Goal: Feedback & Contribution: Submit feedback/report problem

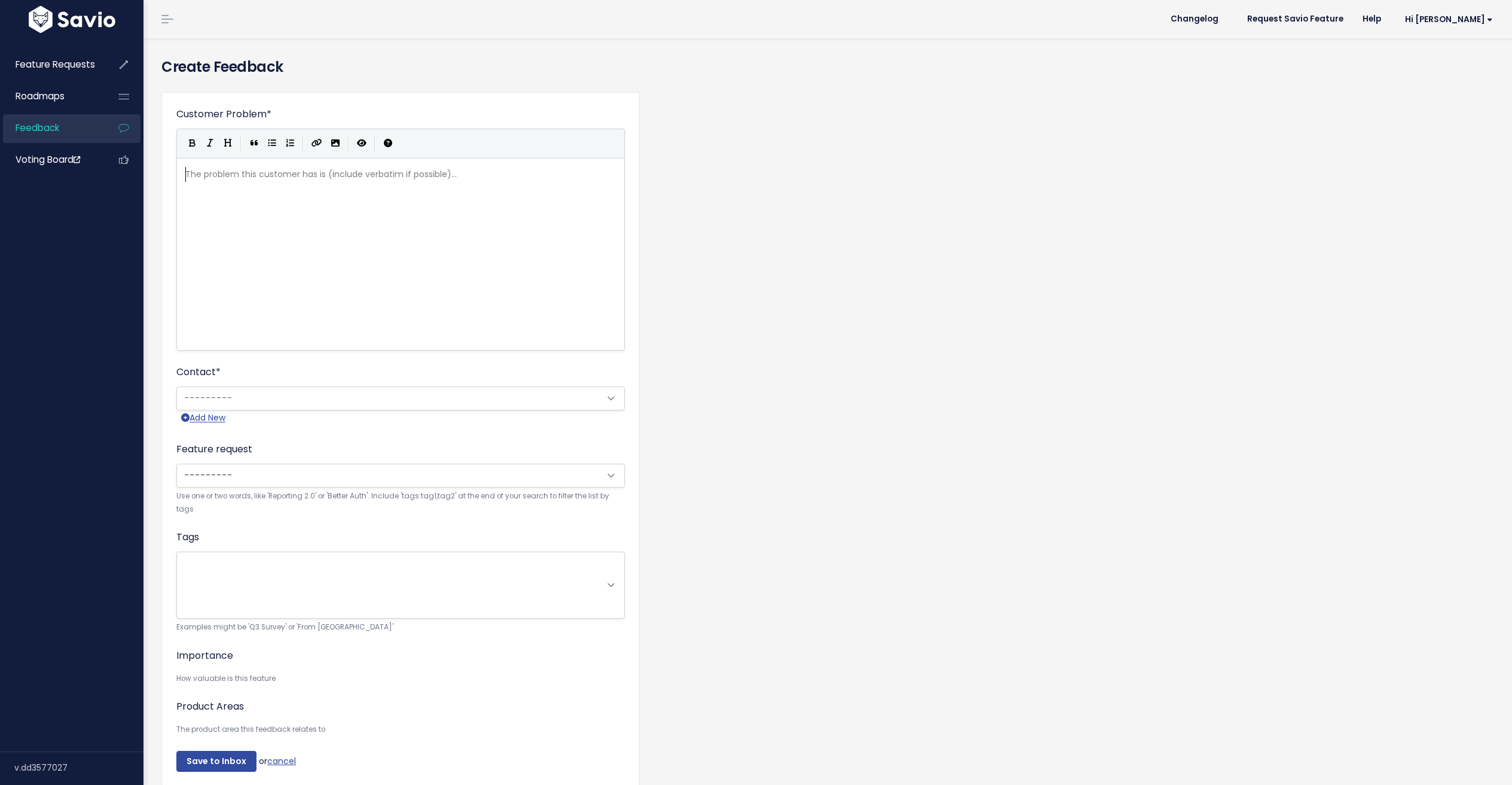
scroll to position [1, 0]
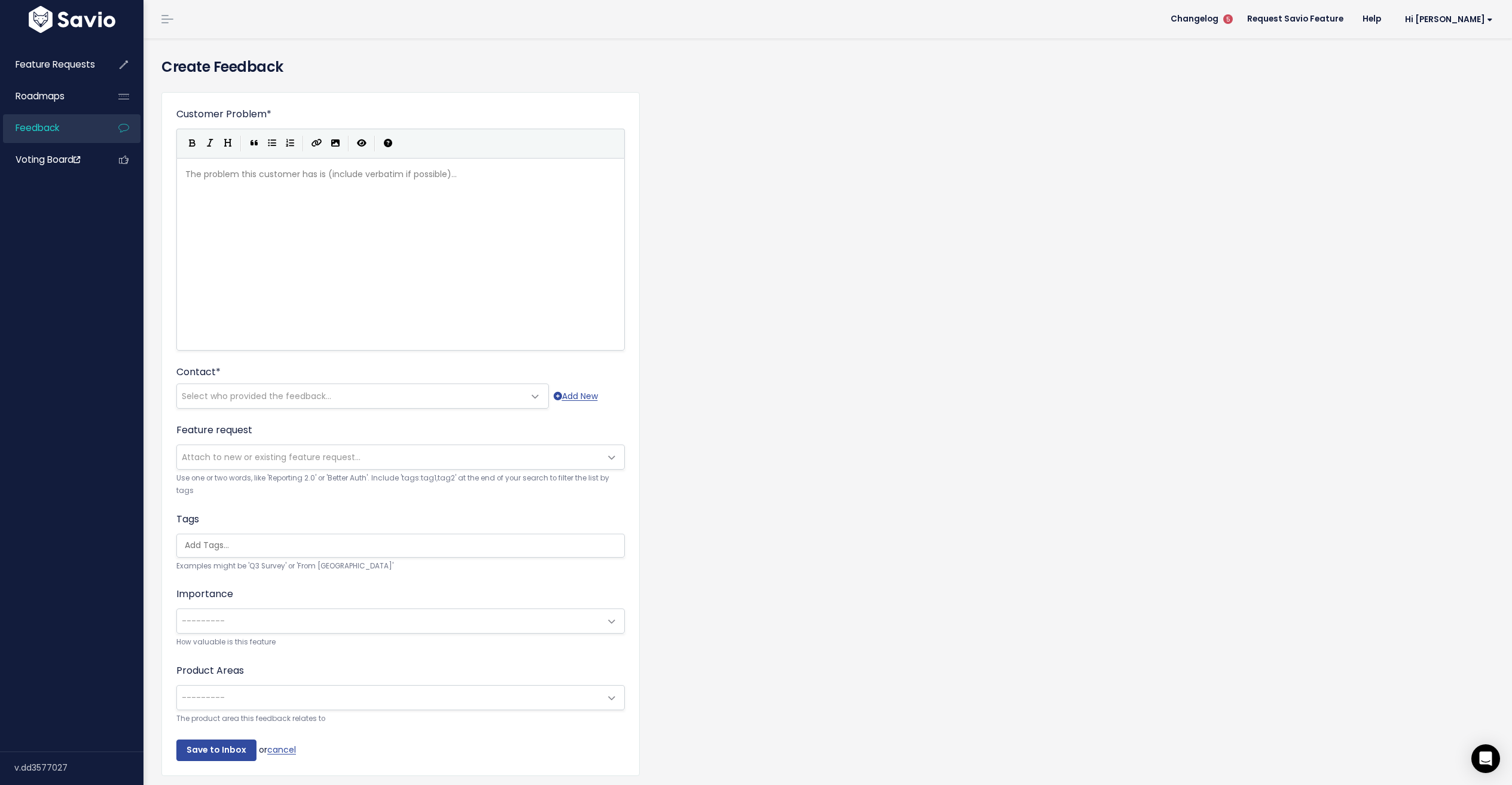
click at [52, 138] on link "Feedback" at bounding box center [50, 128] width 96 height 28
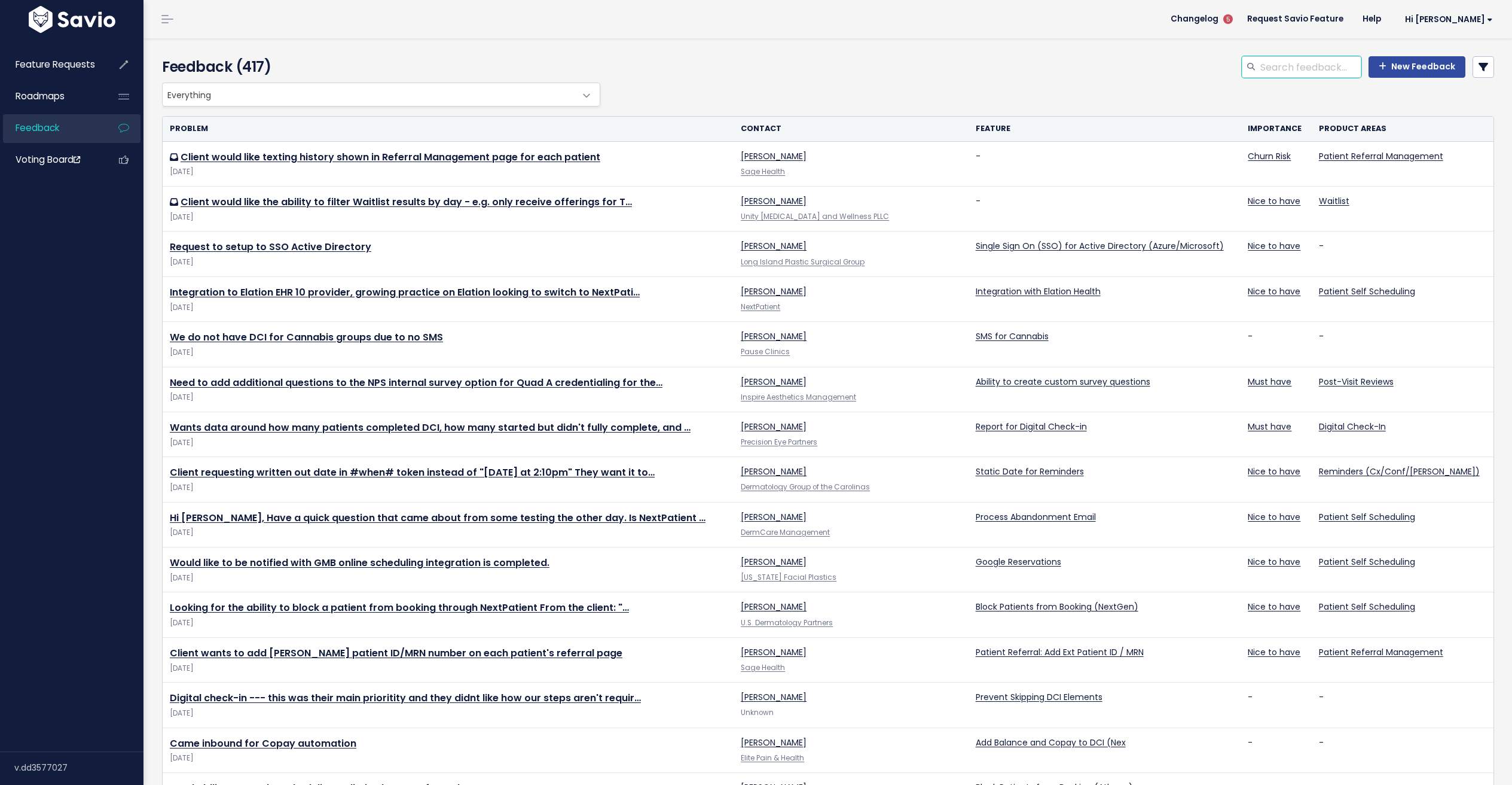
click at [1283, 69] on input "search" at bounding box center [1310, 67] width 102 height 22
type input "in-room"
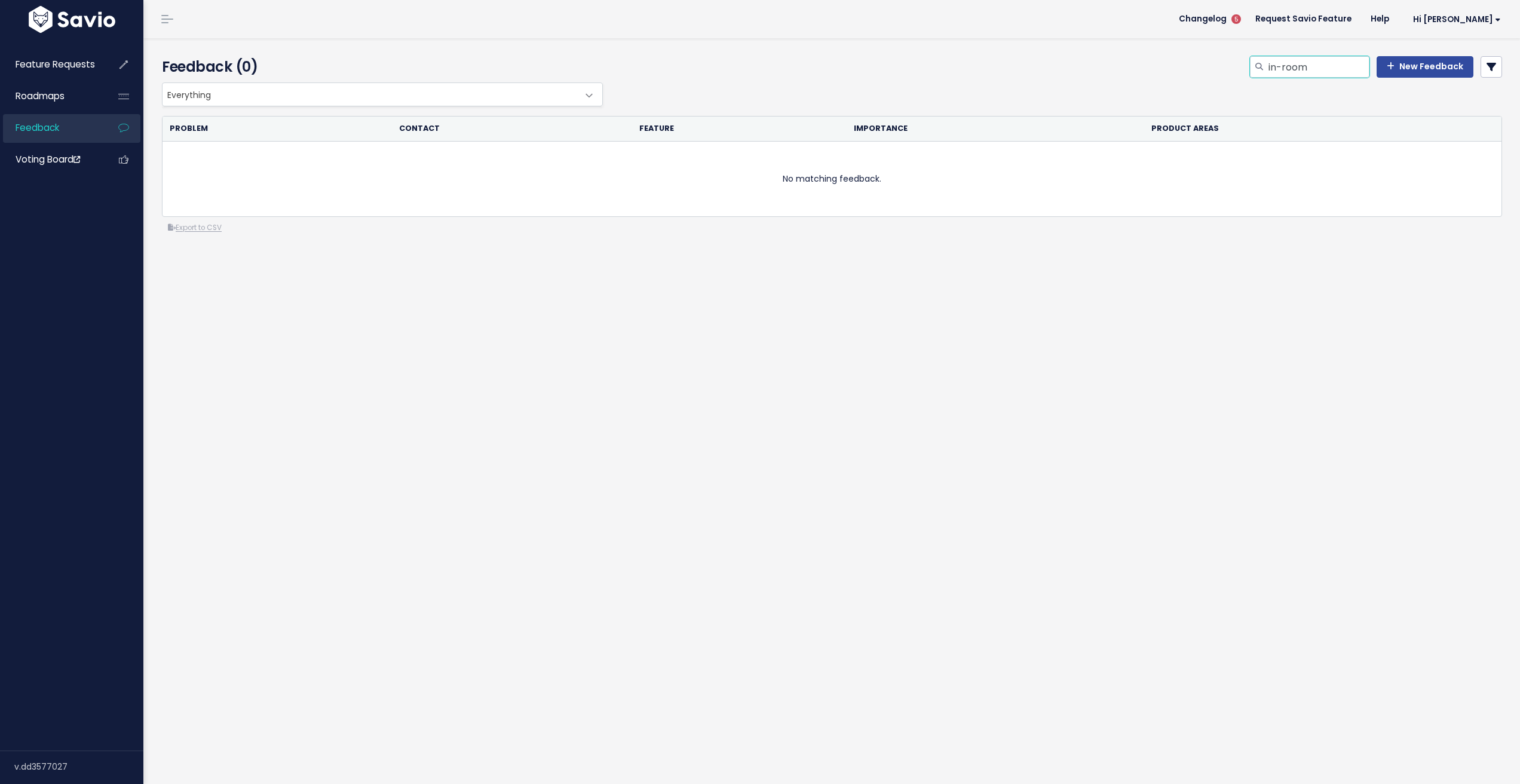
drag, startPoint x: 1322, startPoint y: 76, endPoint x: 1146, endPoint y: 62, distance: 176.6
click at [1146, 62] on div "in-room New Feedback" at bounding box center [1059, 69] width 906 height 27
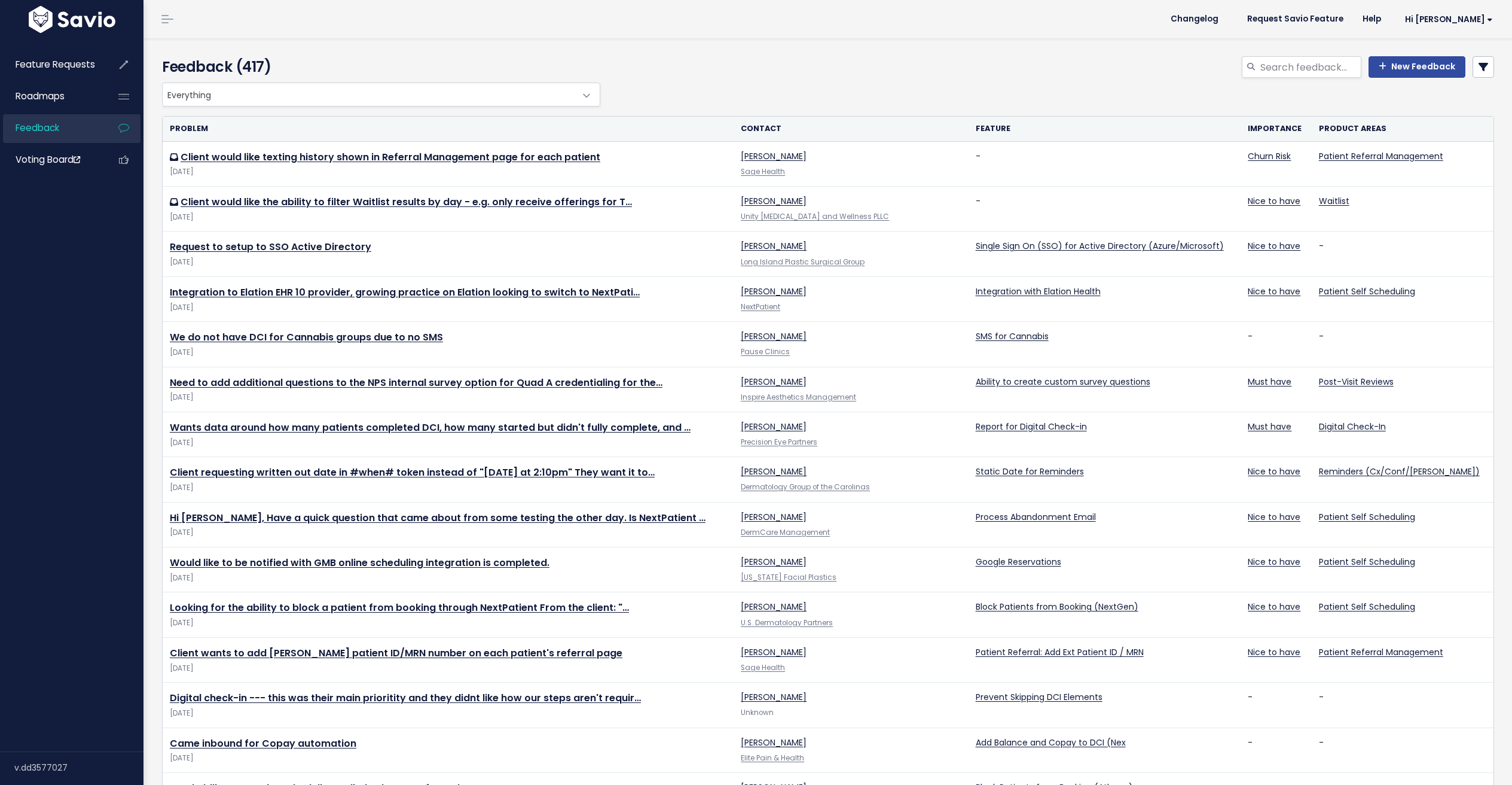
click at [1109, 62] on div "New Feedback" at bounding box center [1053, 70] width 900 height 27
click at [305, 90] on span "Everything" at bounding box center [370, 94] width 413 height 23
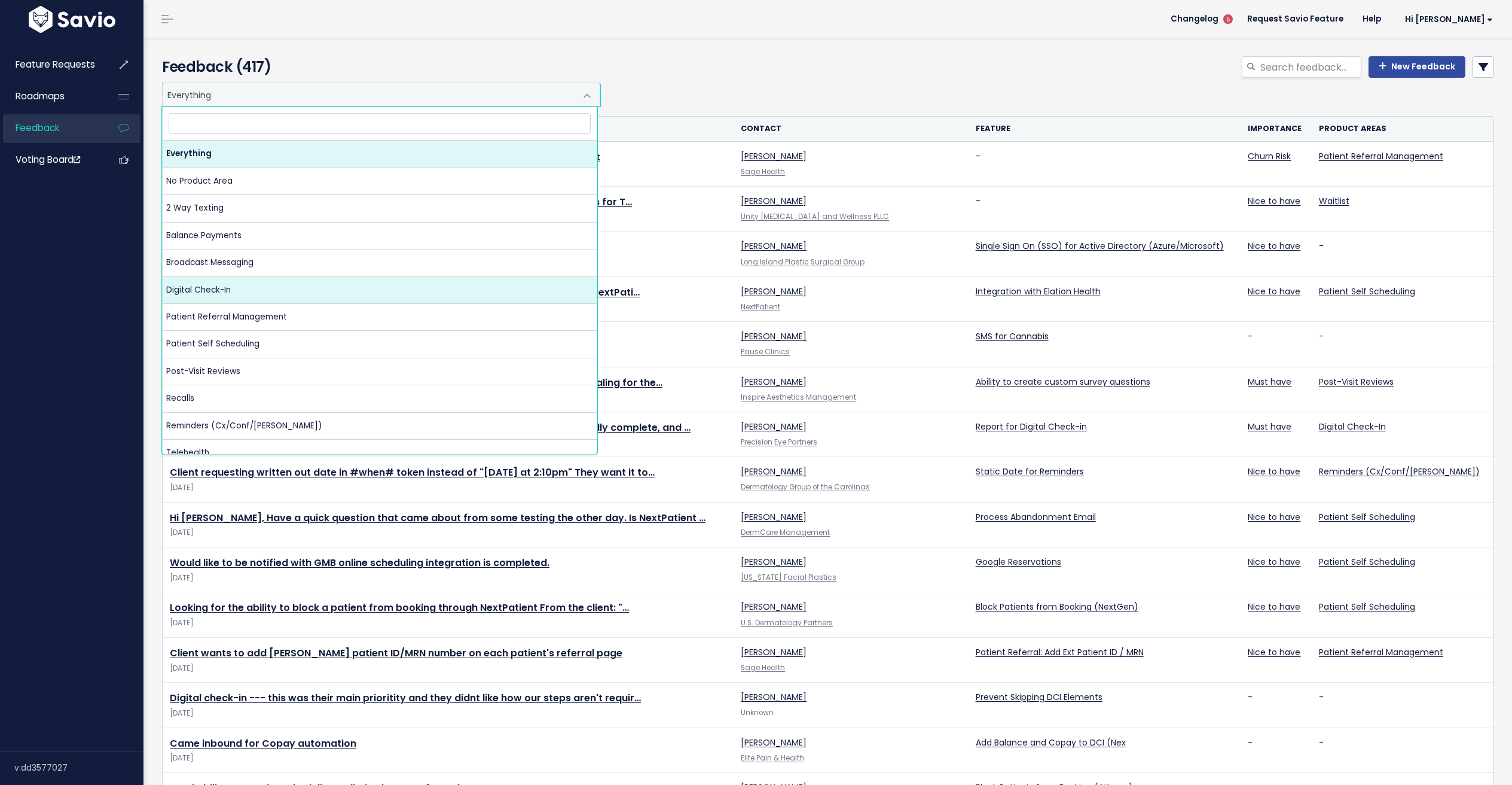
select select "NP:DIGITAL_CHECK_IN"
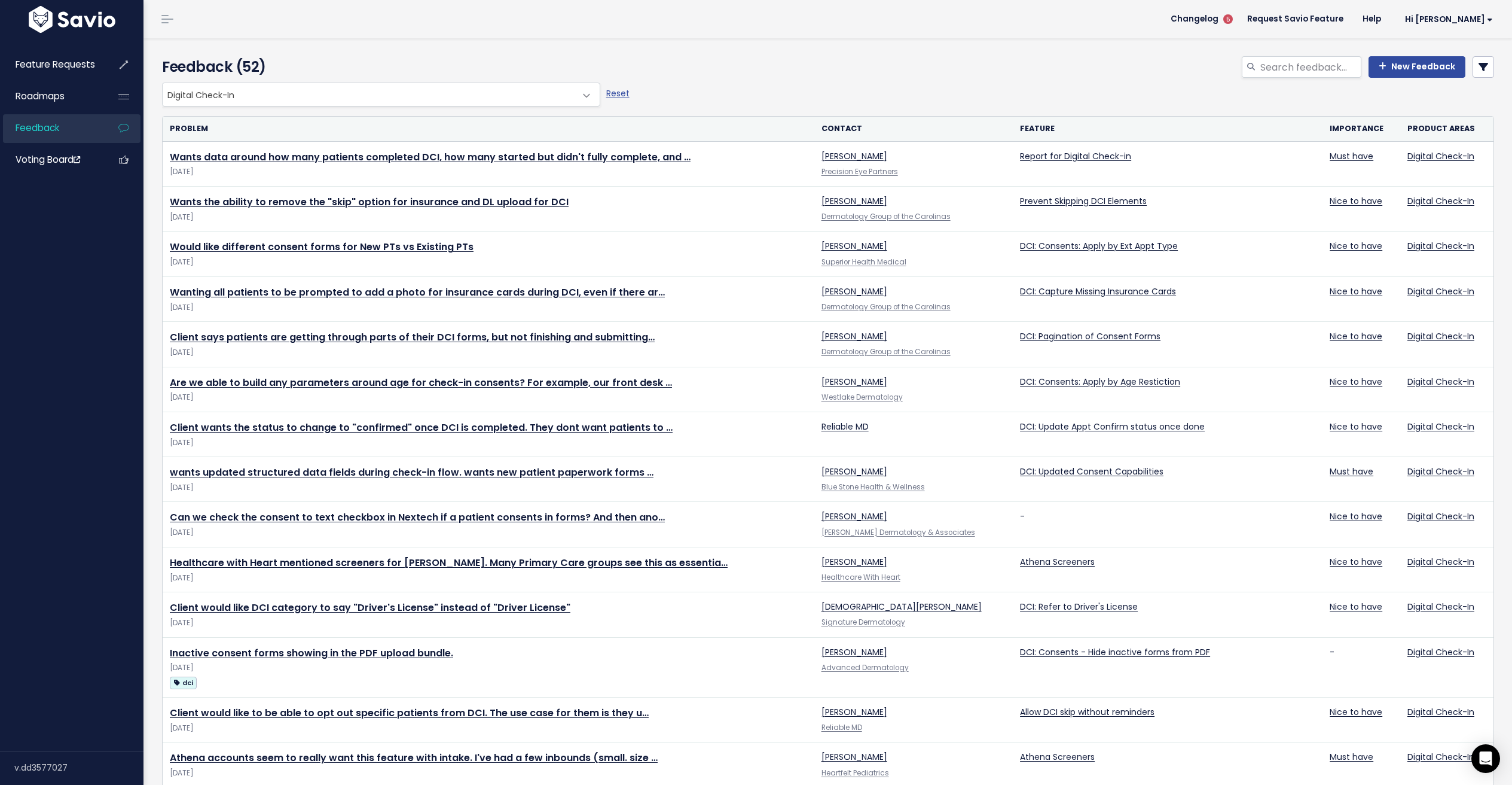
click at [857, 78] on div "New Feedback" at bounding box center [1053, 70] width 900 height 27
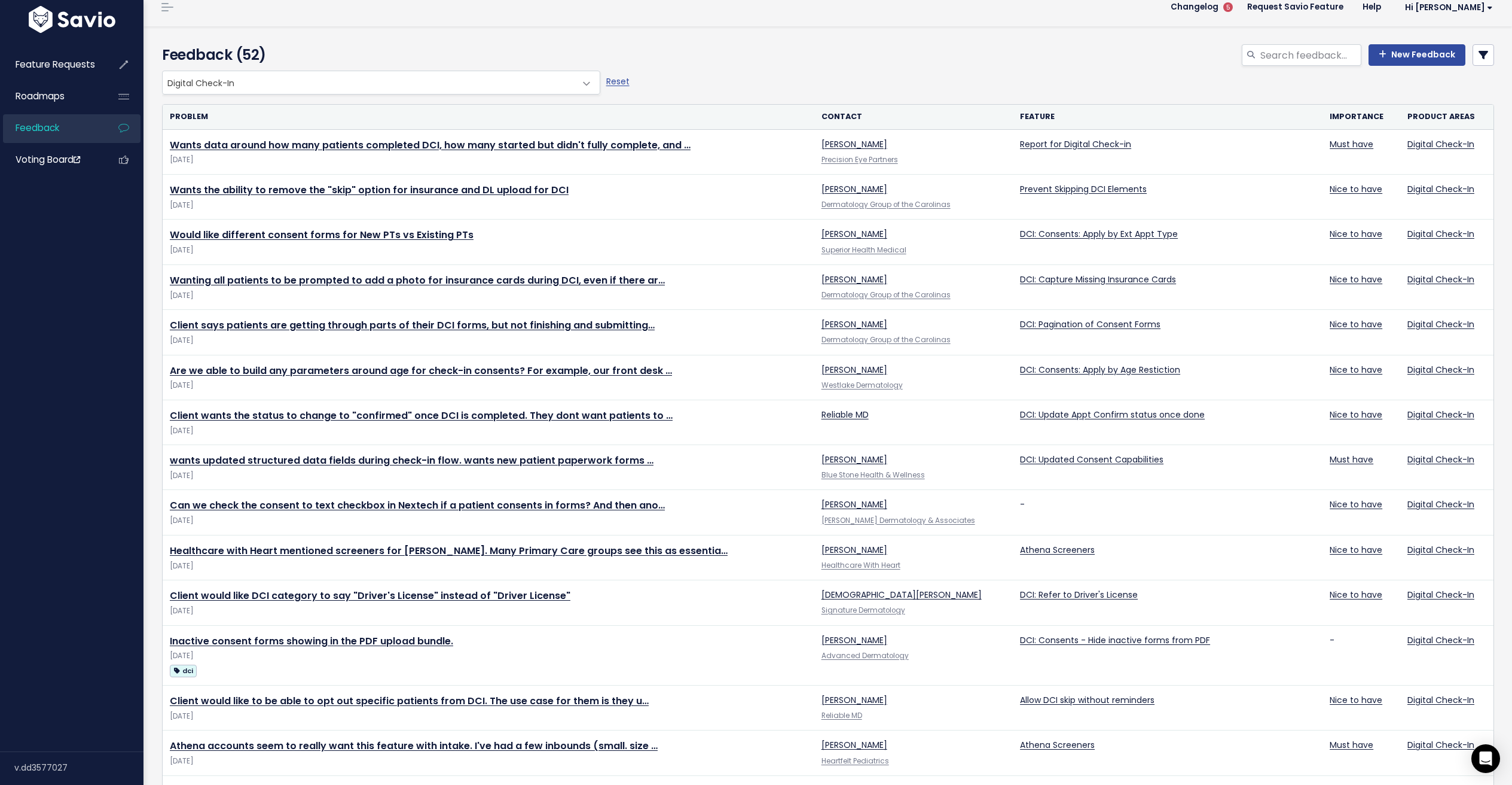
scroll to position [13, 0]
click at [1485, 53] on div "New Feedback" at bounding box center [1053, 56] width 900 height 27
click at [1480, 53] on link at bounding box center [1483, 53] width 22 height 22
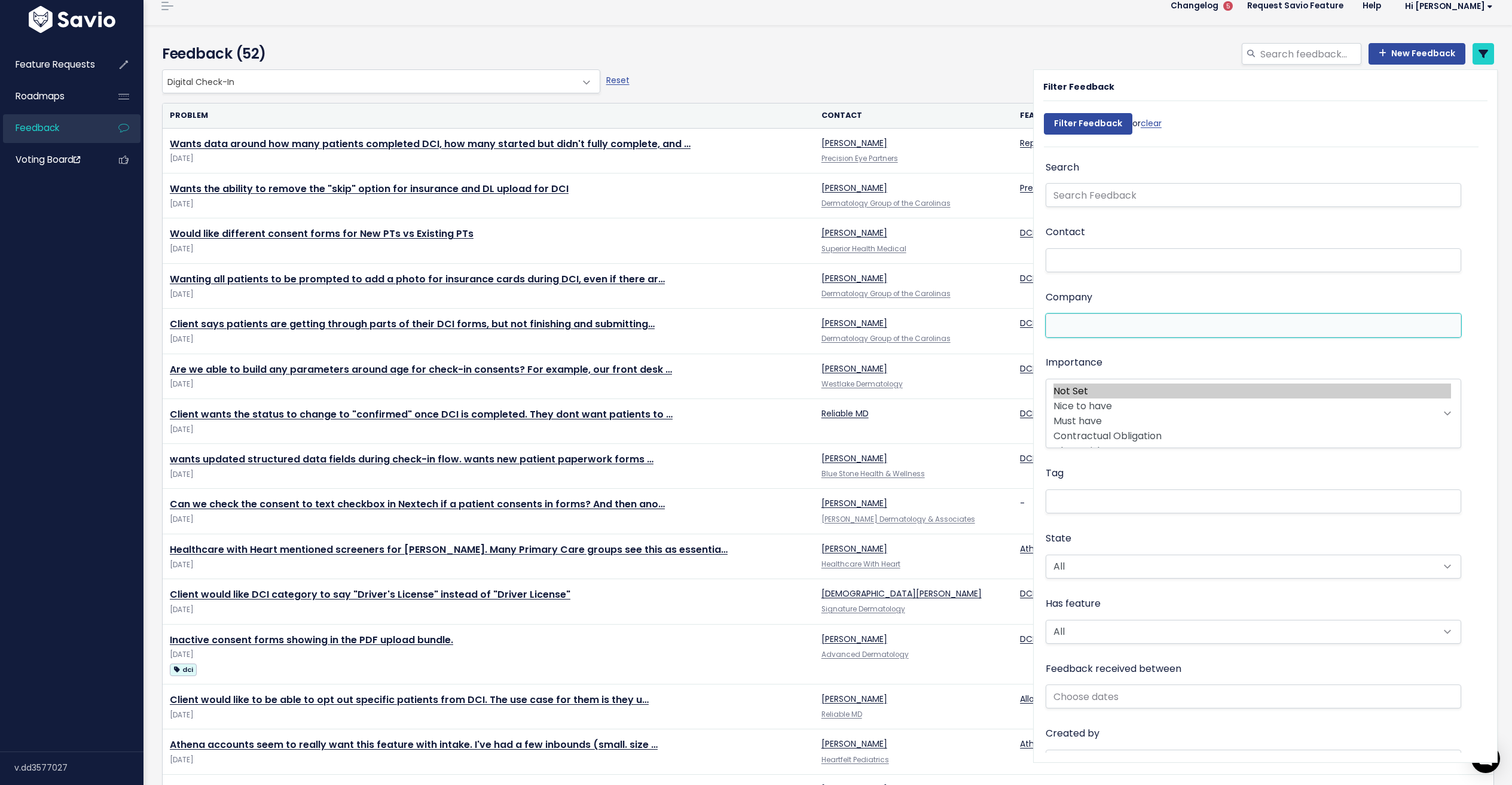
click at [1119, 315] on ul at bounding box center [1254, 326] width 414 height 23
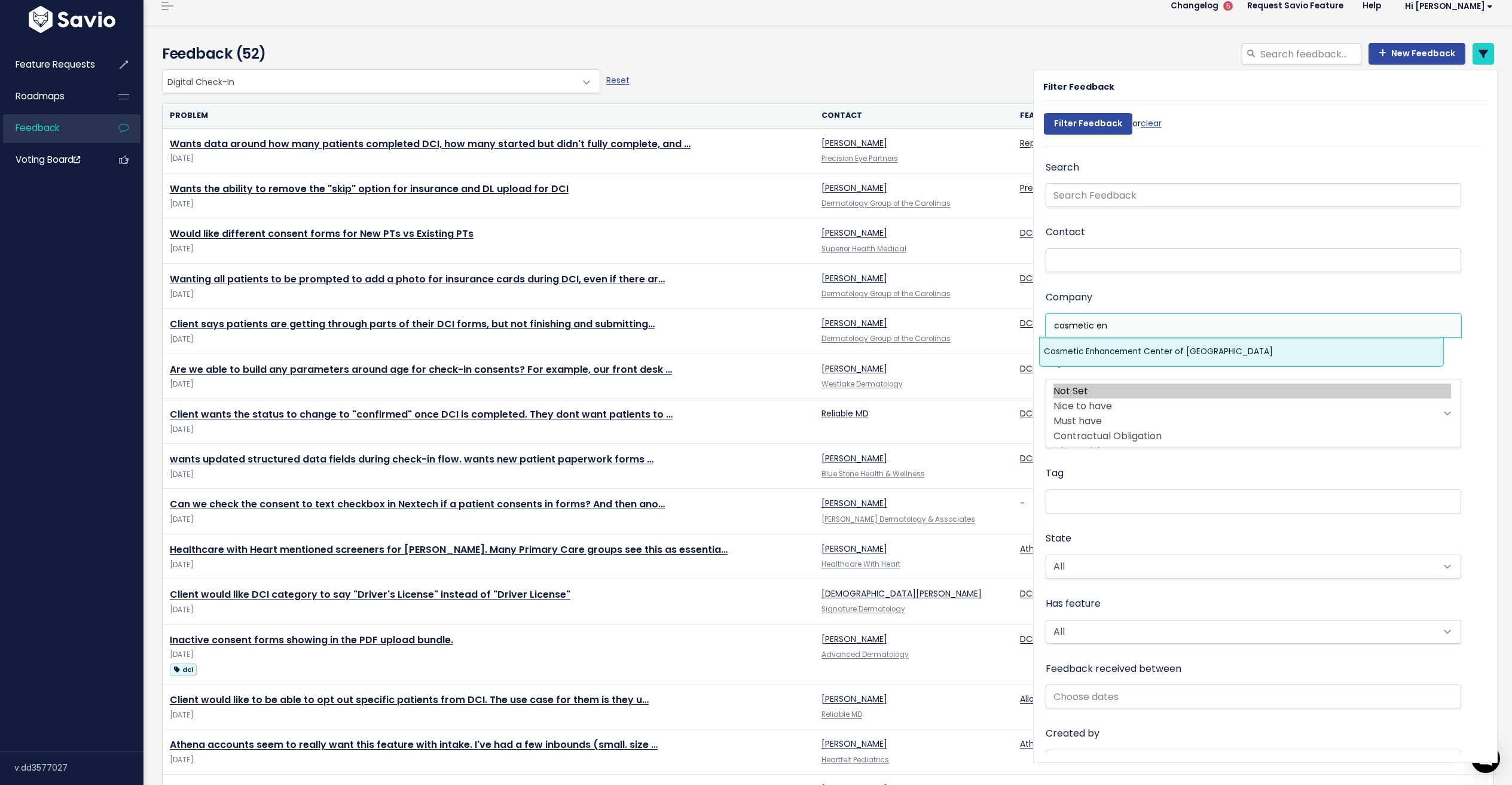
type input "cosmetic en"
select select "15006489"
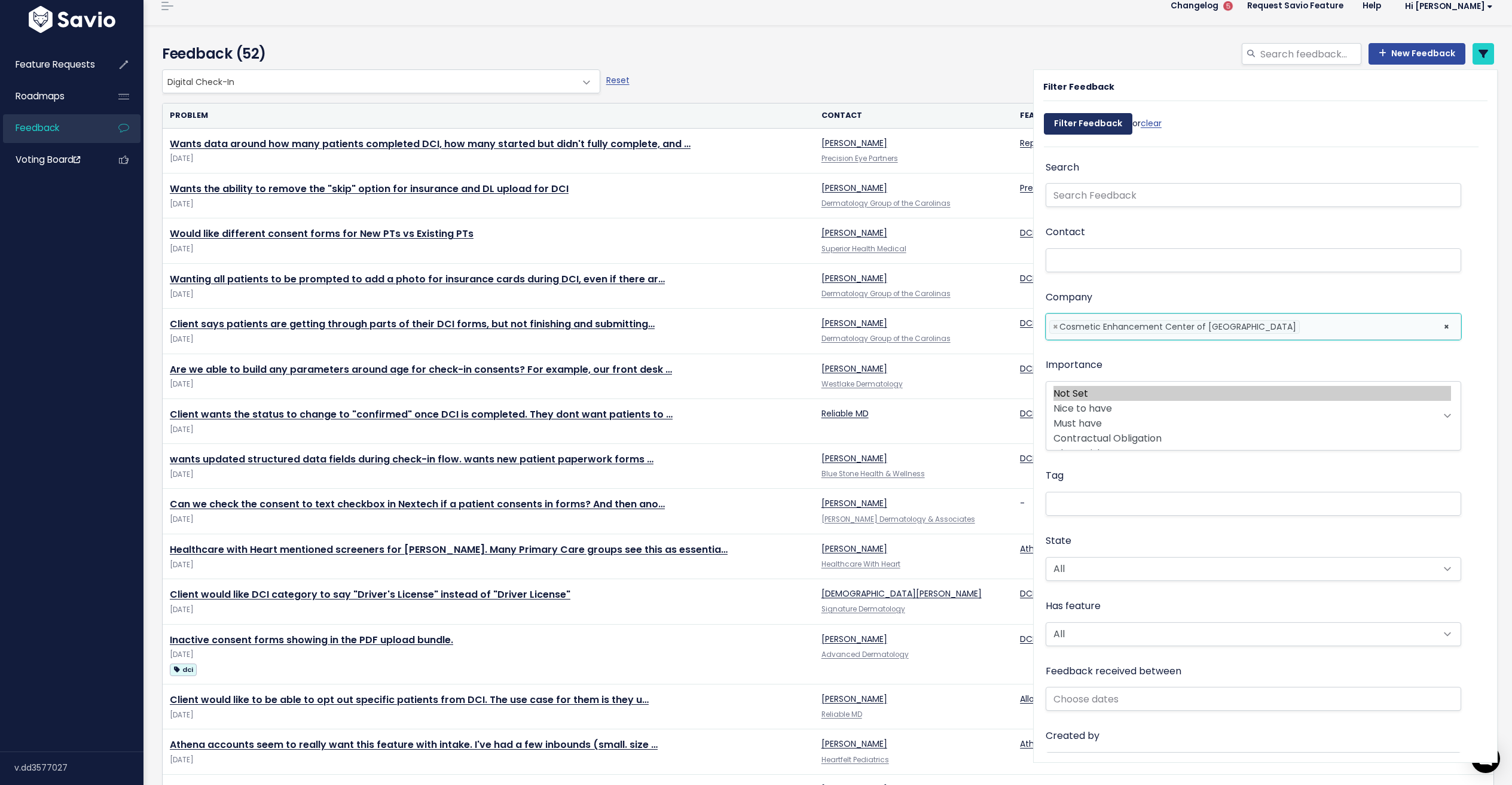
click at [1093, 124] on input "Filter Feedback" at bounding box center [1088, 124] width 89 height 22
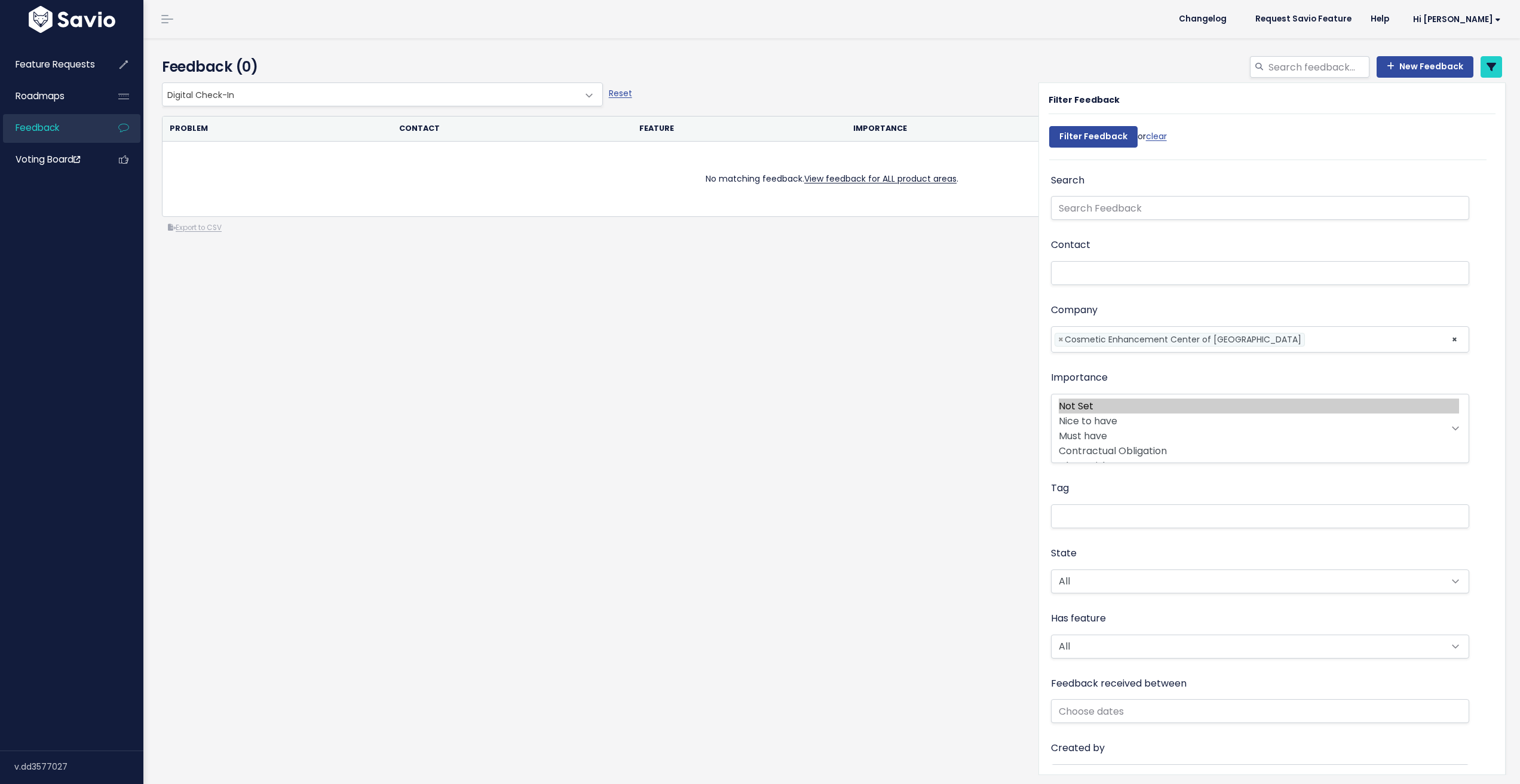
select select
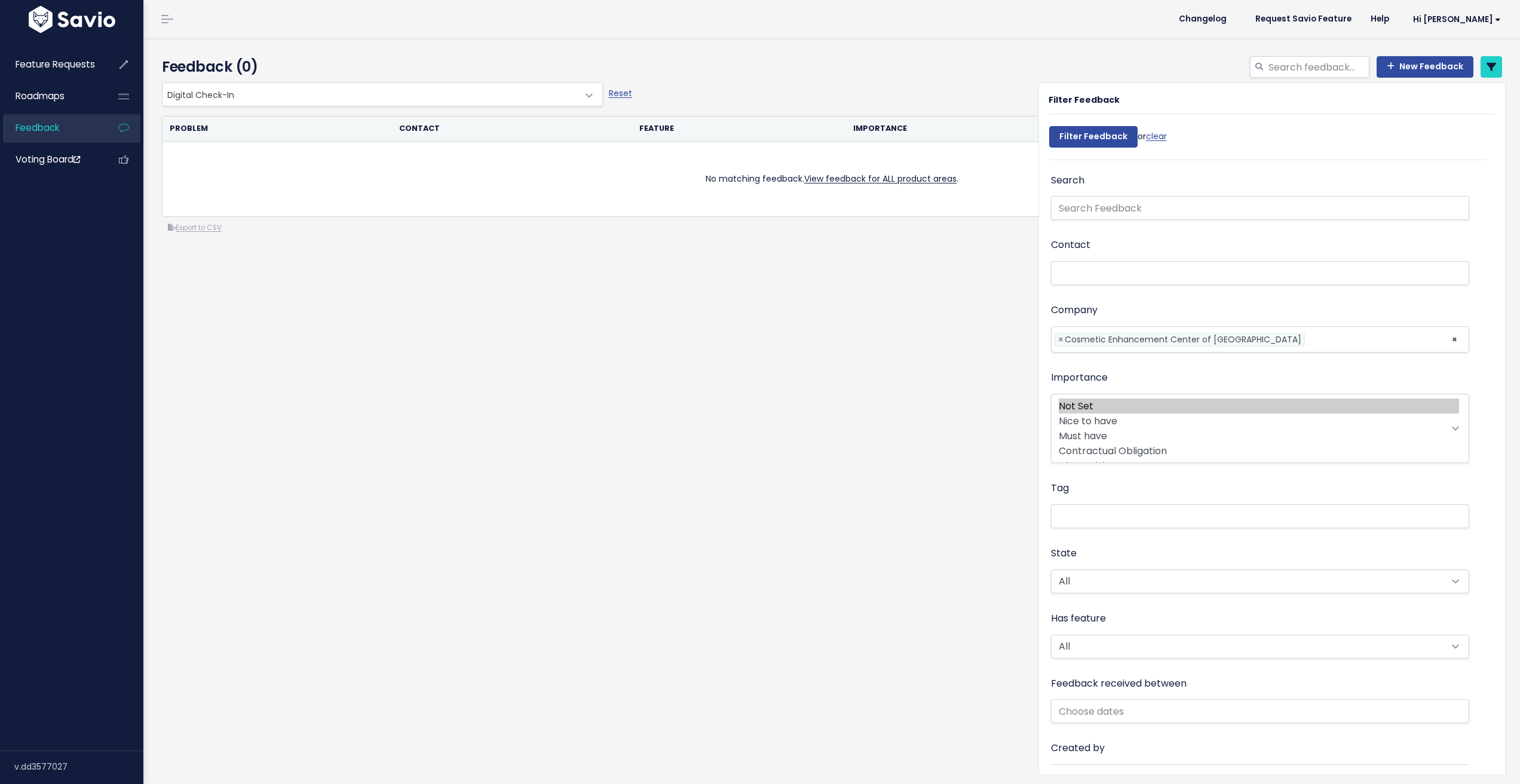
select select
click at [493, 86] on span "Digital Check-In" at bounding box center [370, 94] width 416 height 23
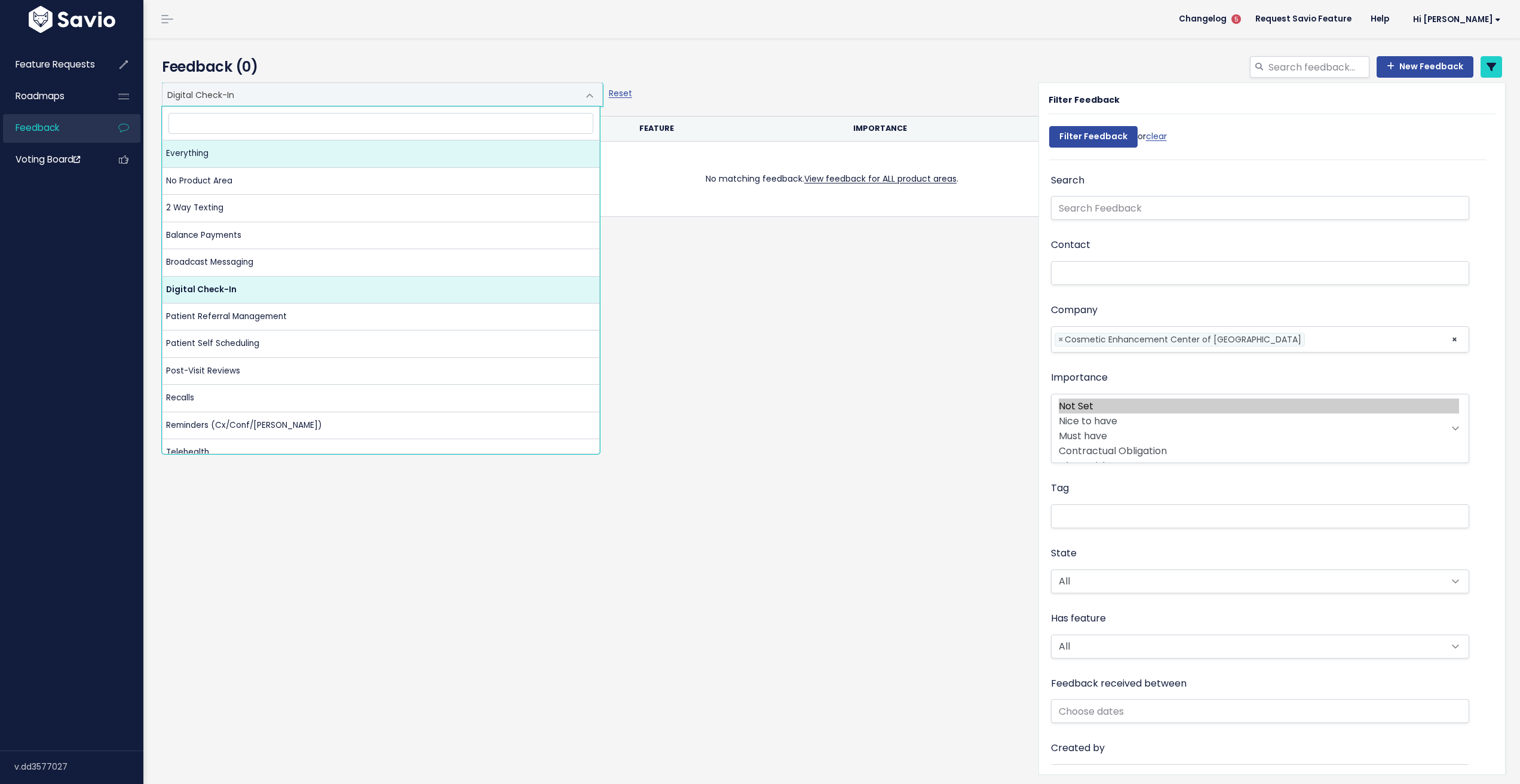
select select ":"
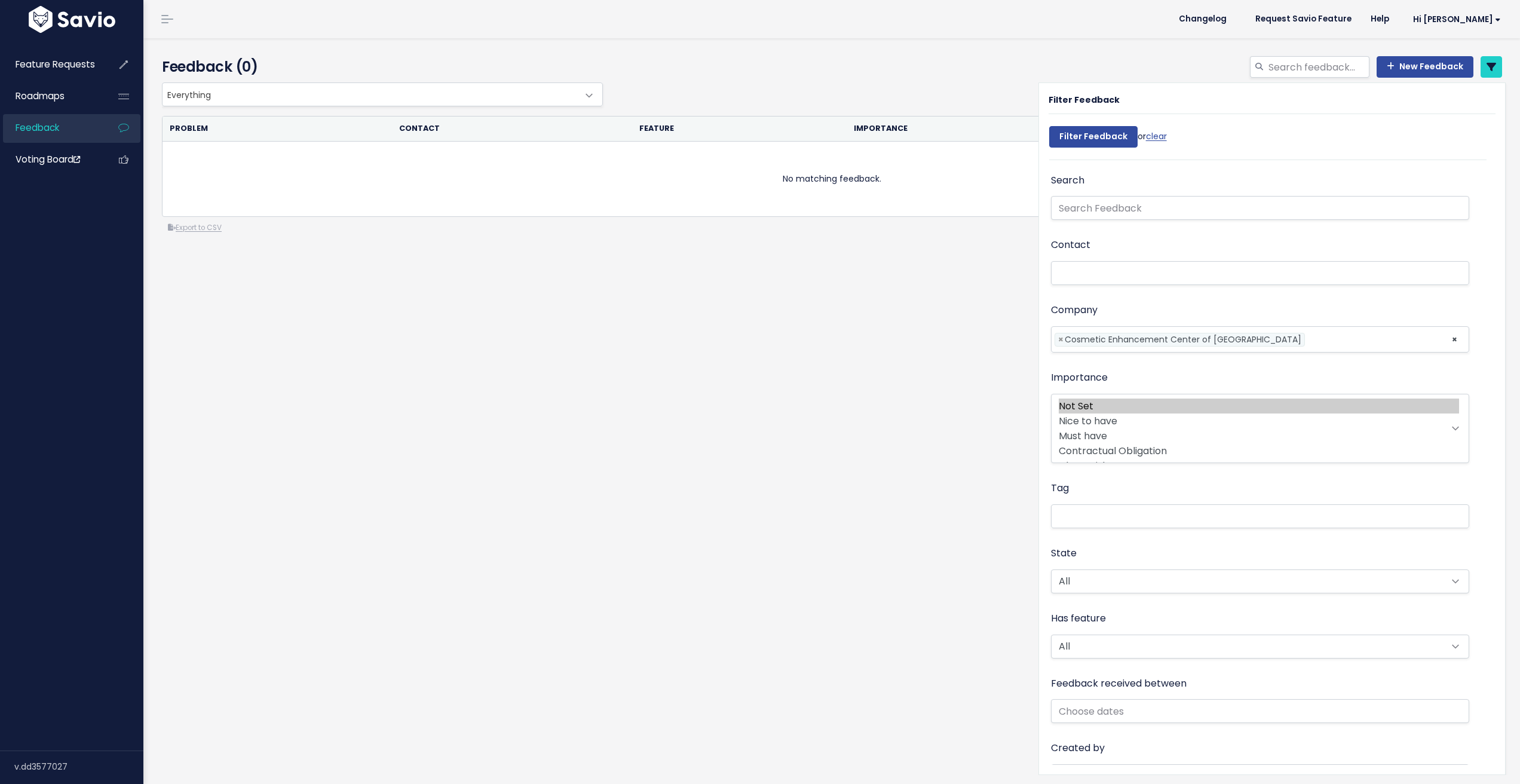
select select
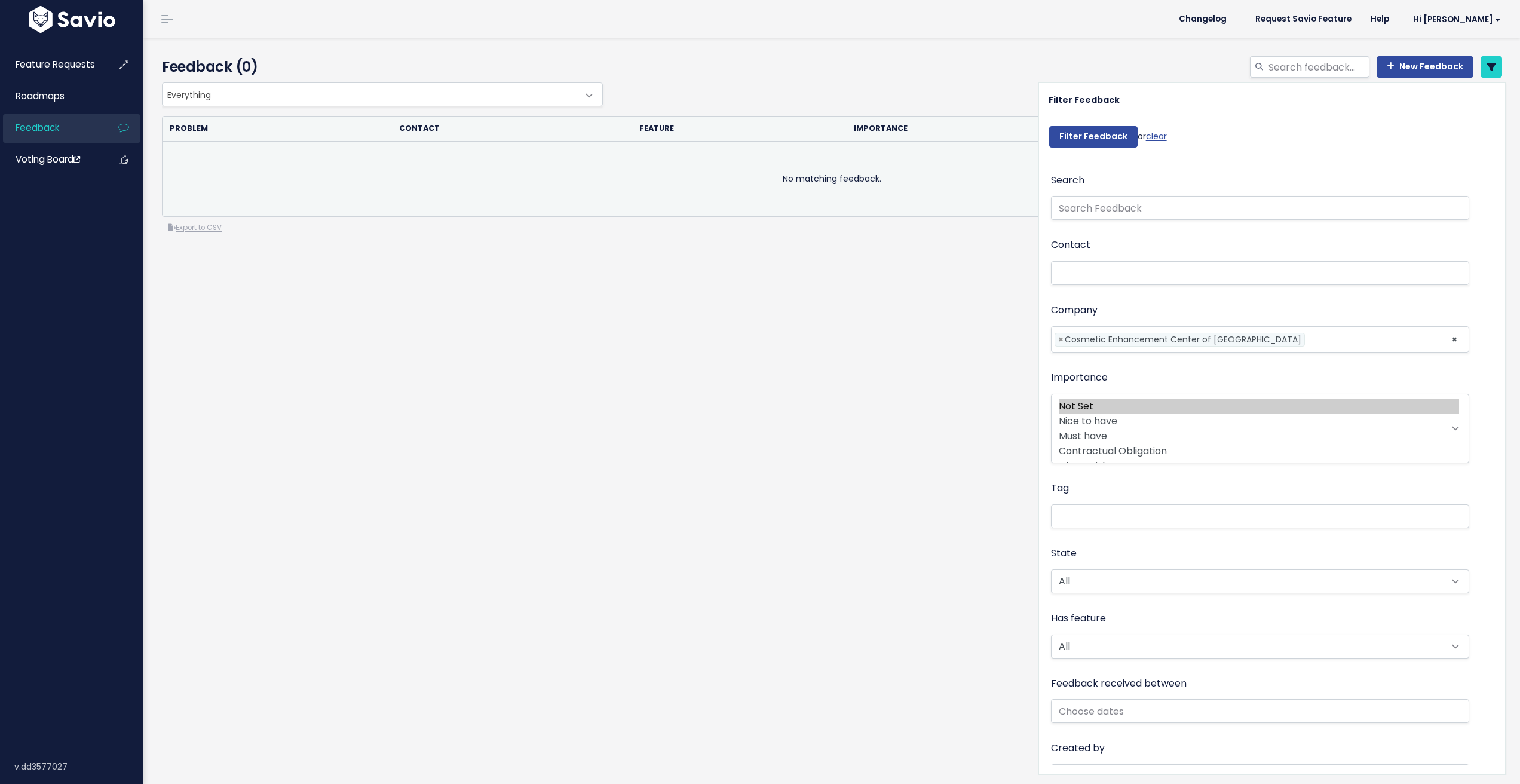
select select
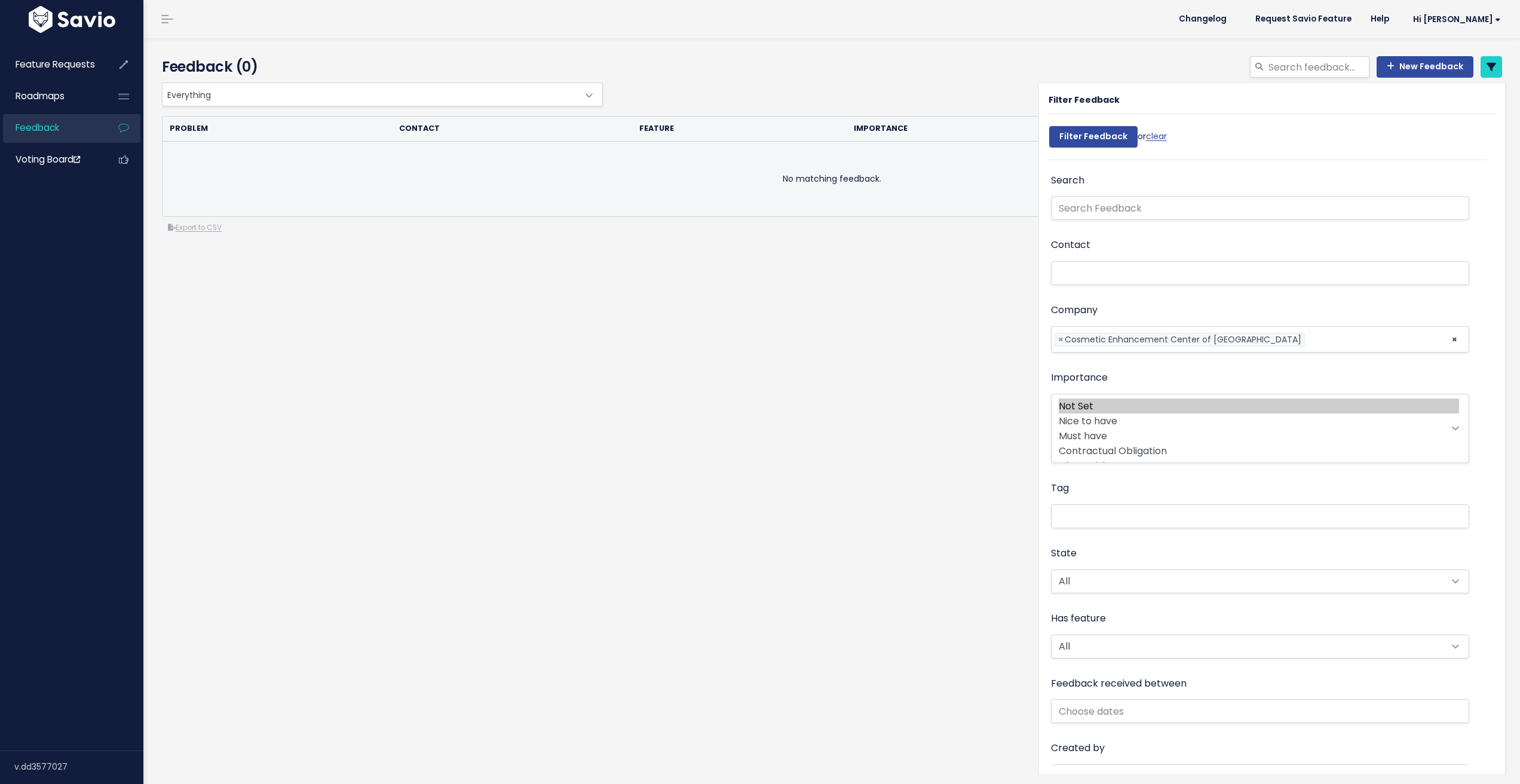
select select
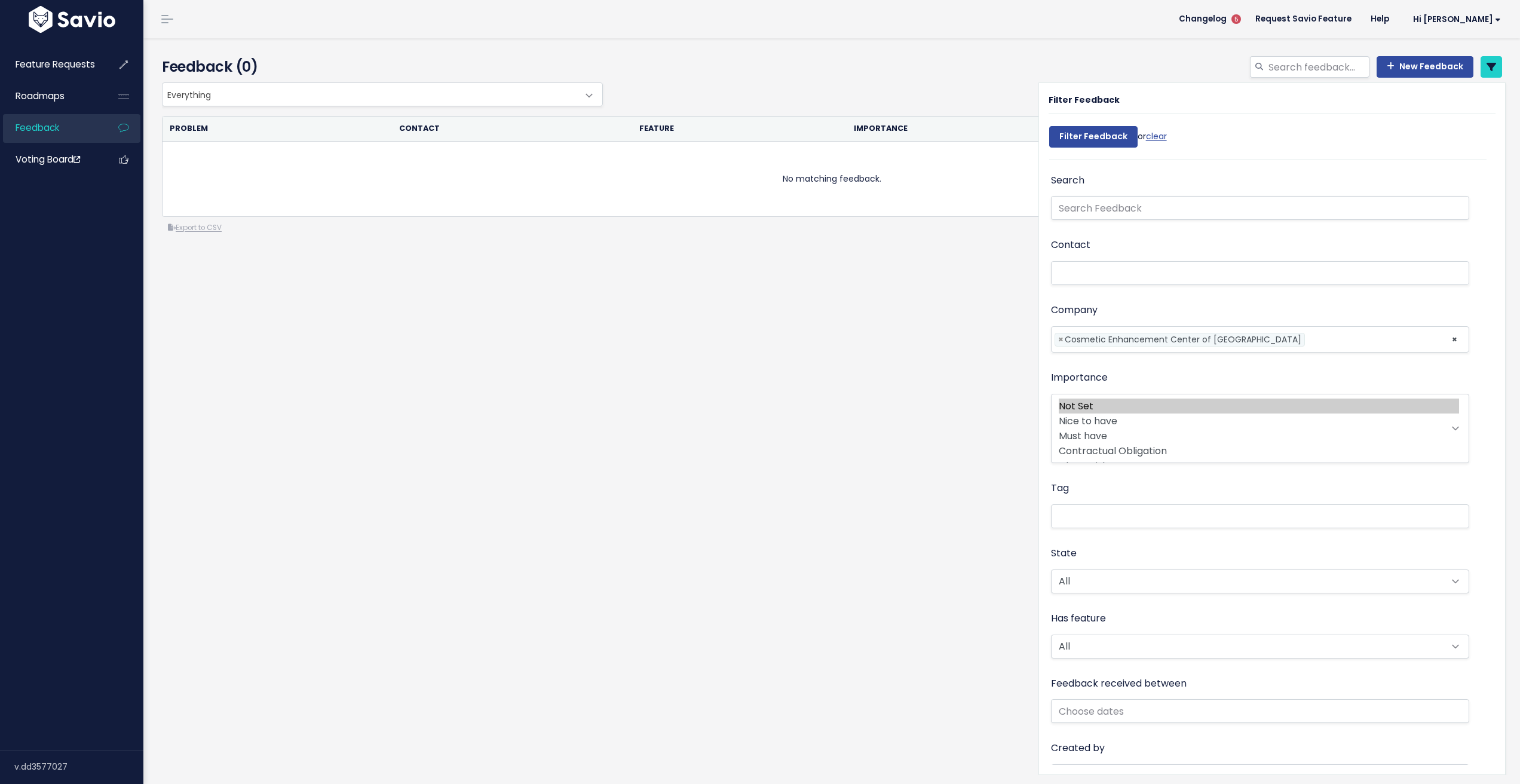
select select
click at [1157, 132] on link "clear" at bounding box center [1156, 136] width 21 height 12
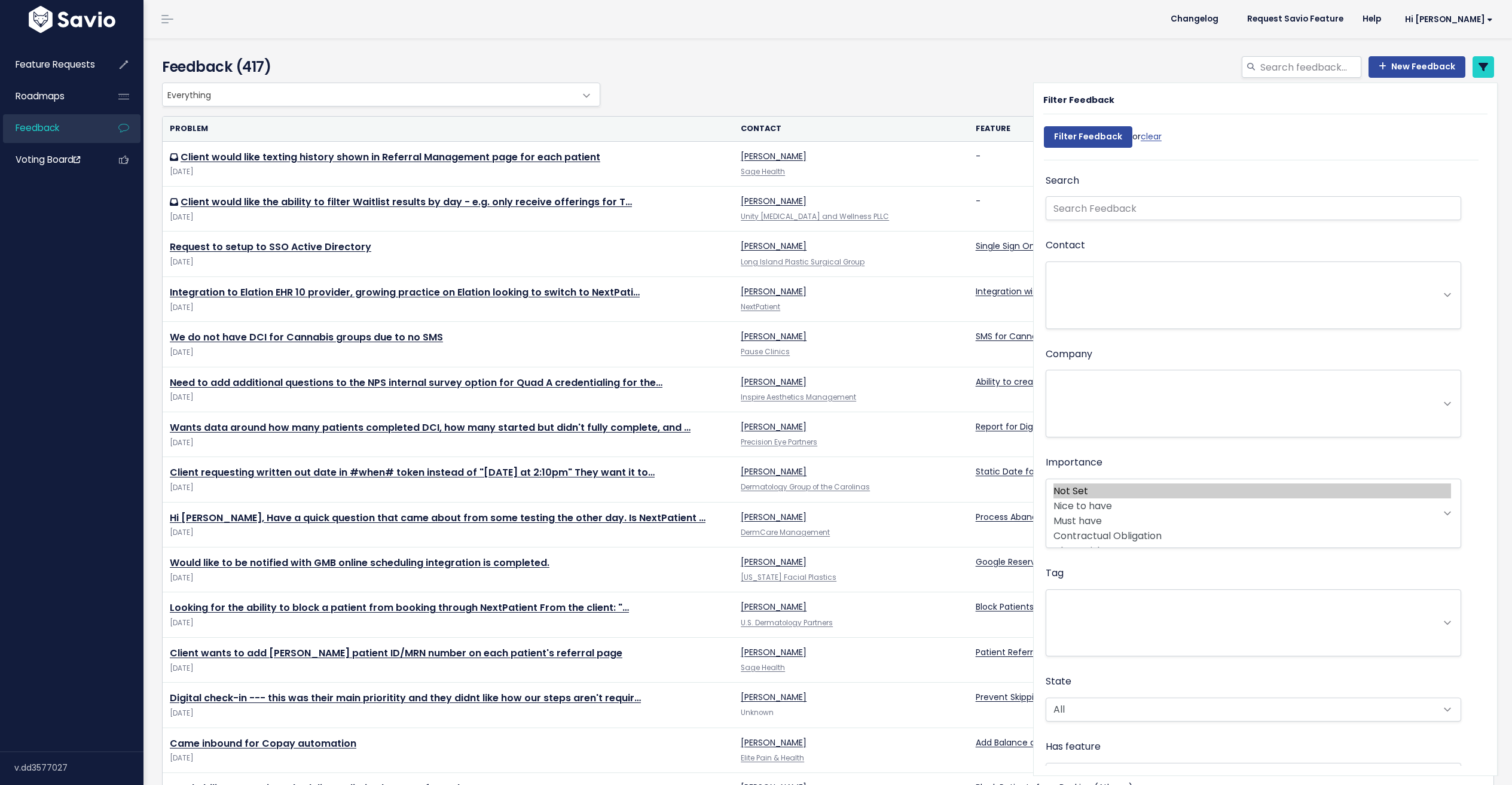
select select
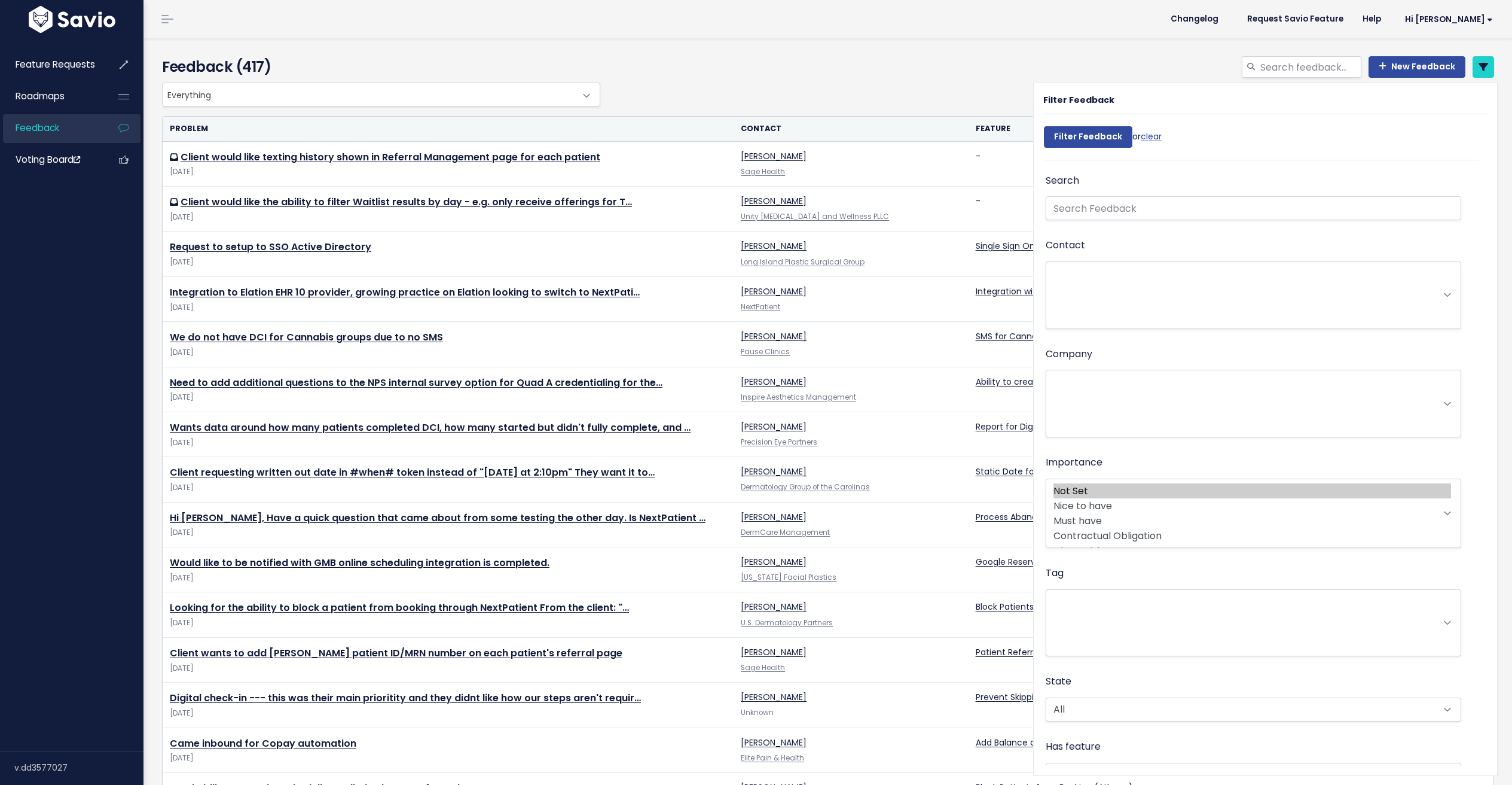
select select
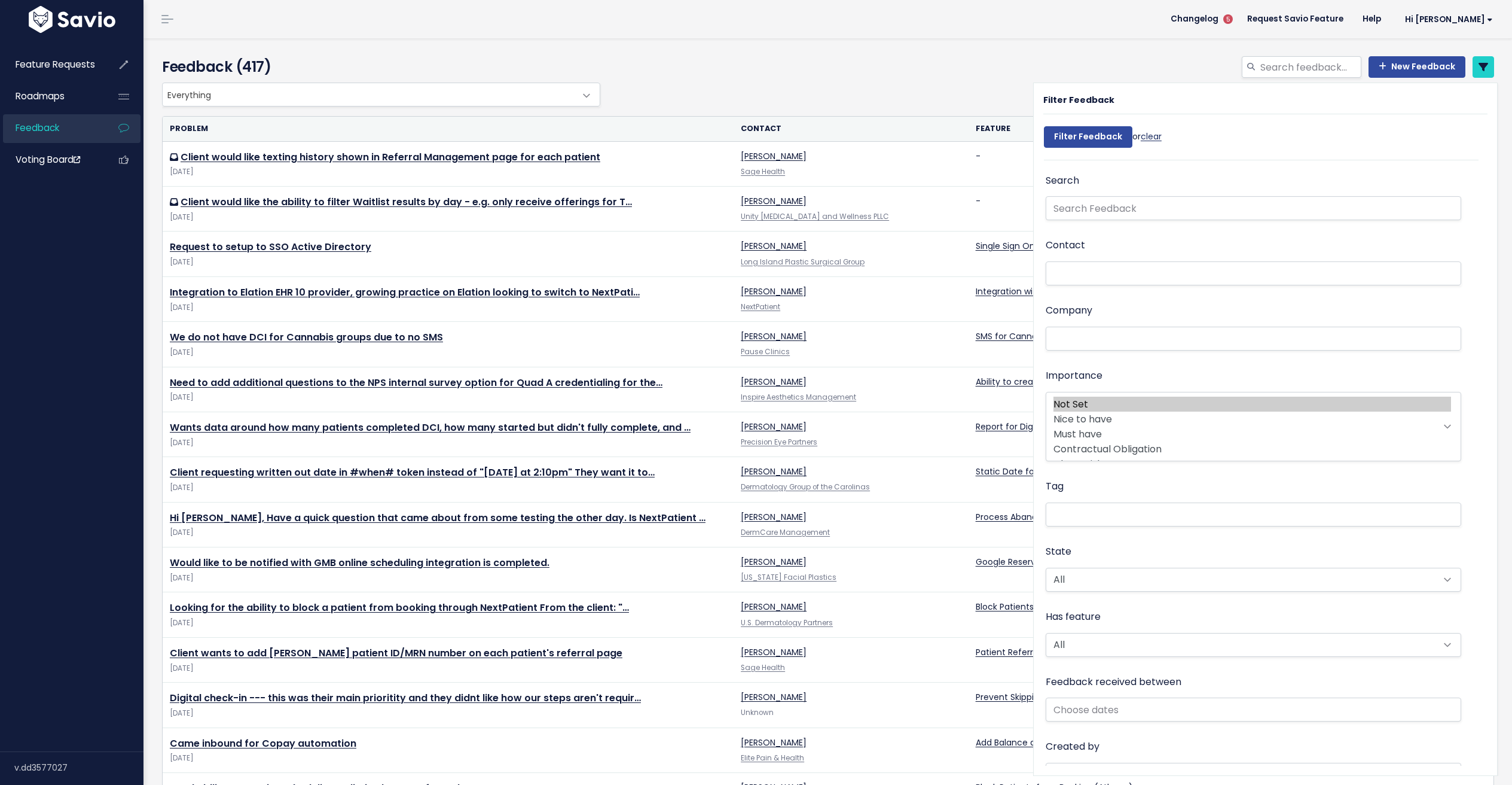
click at [1146, 131] on link "clear" at bounding box center [1152, 136] width 21 height 12
select select
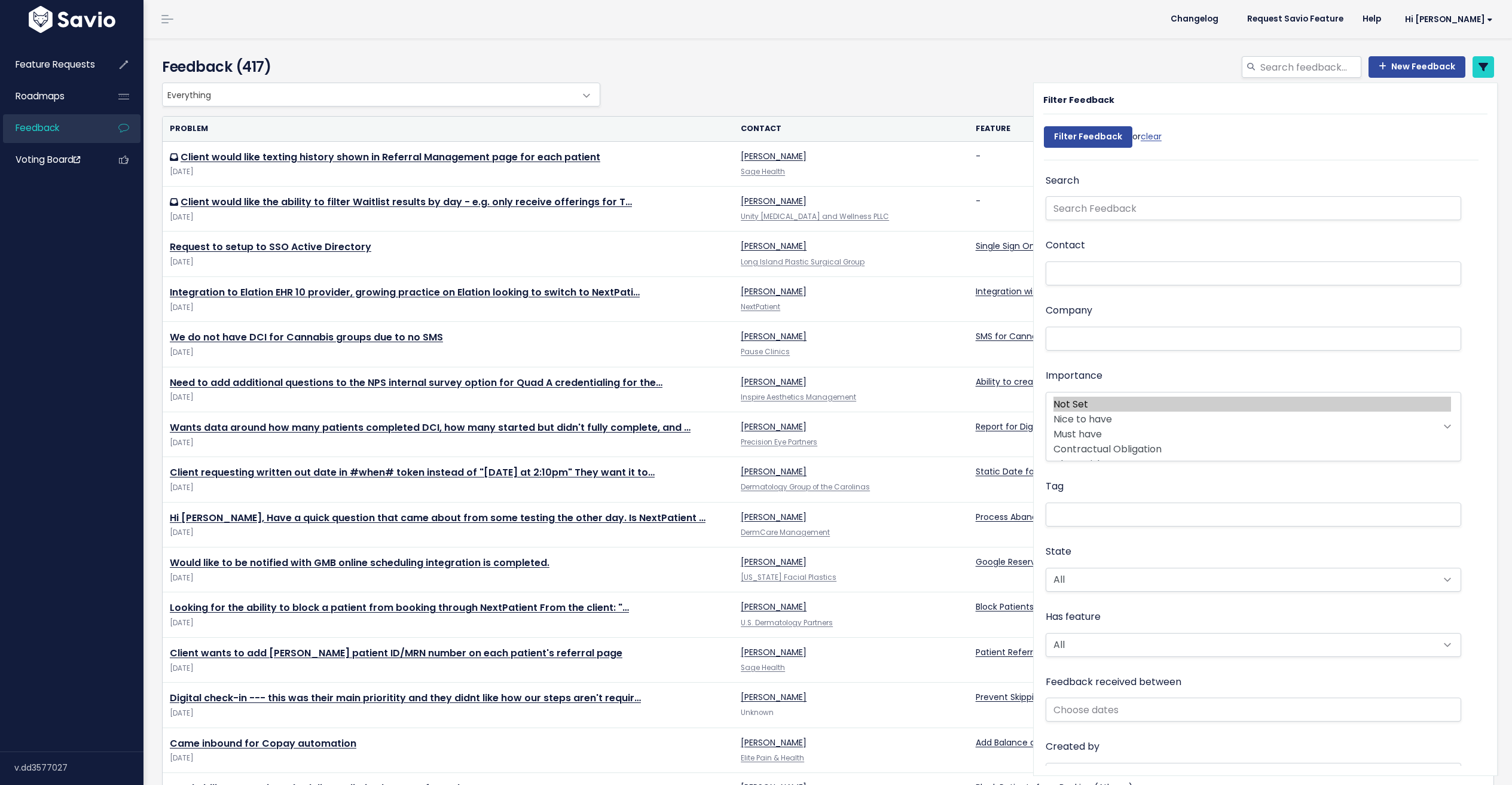
select select
click at [1458, 68] on div "New Feedback" at bounding box center [1368, 67] width 252 height 22
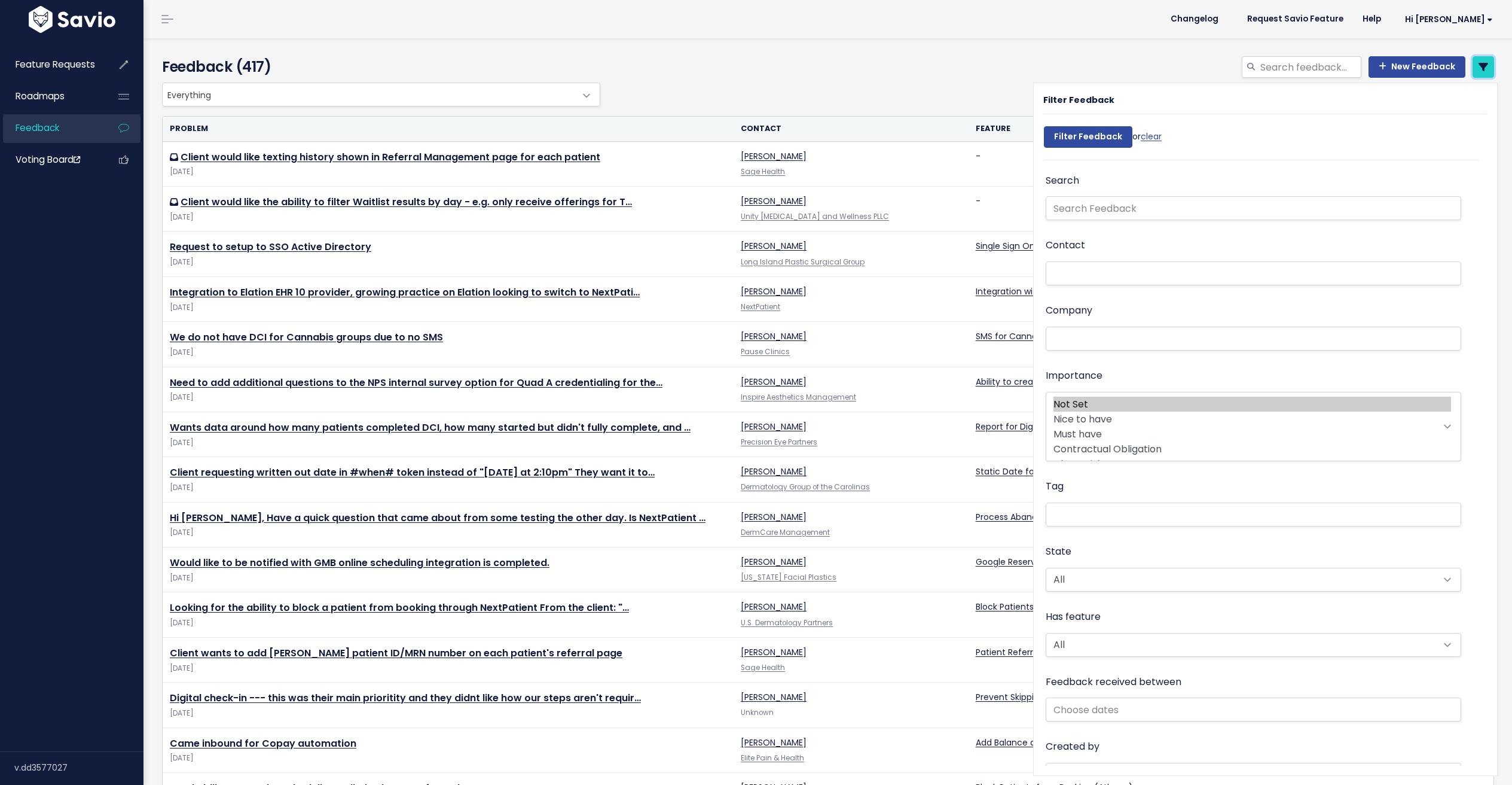
click at [1473, 67] on link at bounding box center [1483, 67] width 22 height 22
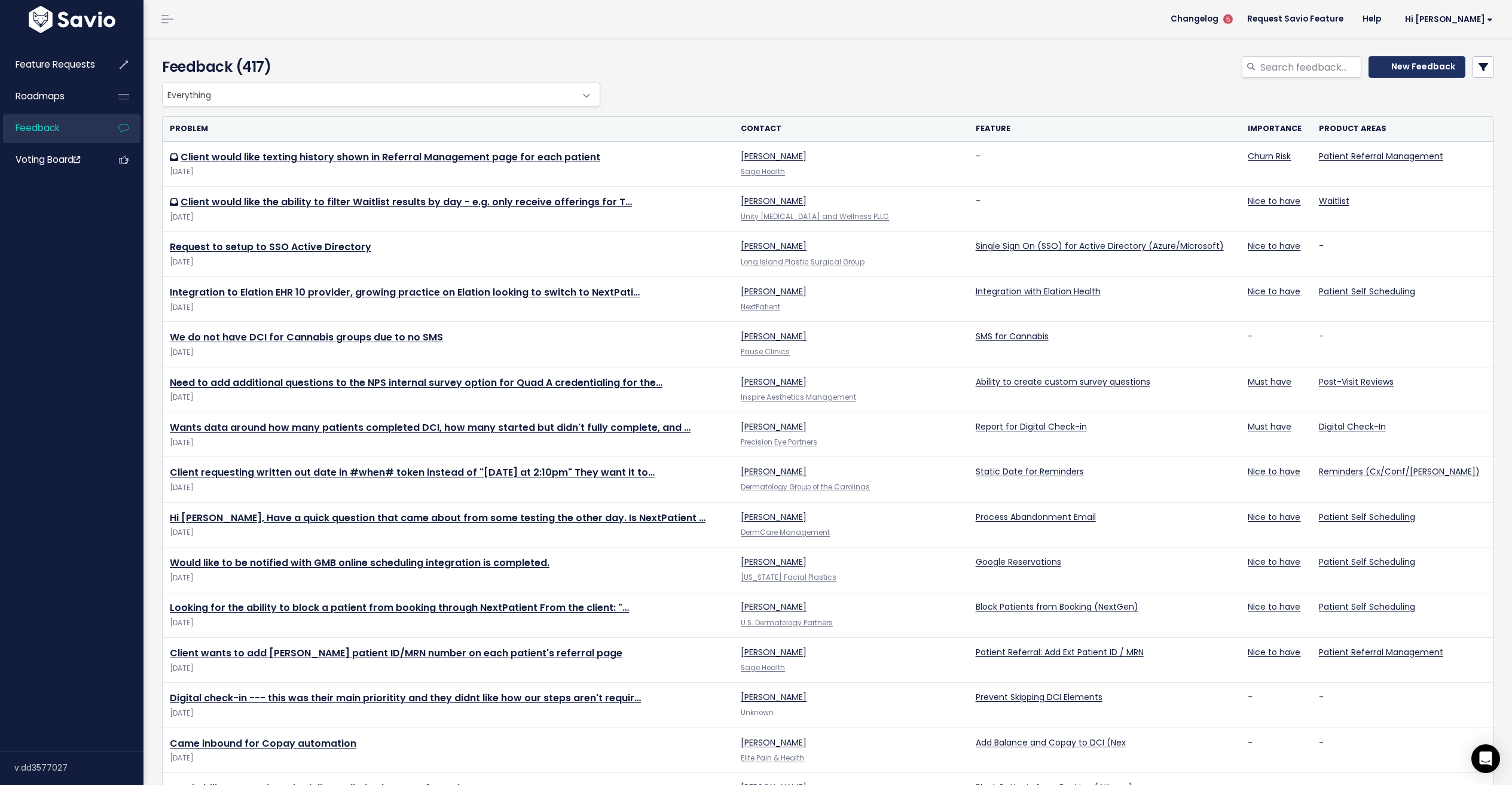
click at [1380, 69] on icon at bounding box center [1383, 66] width 8 height 9
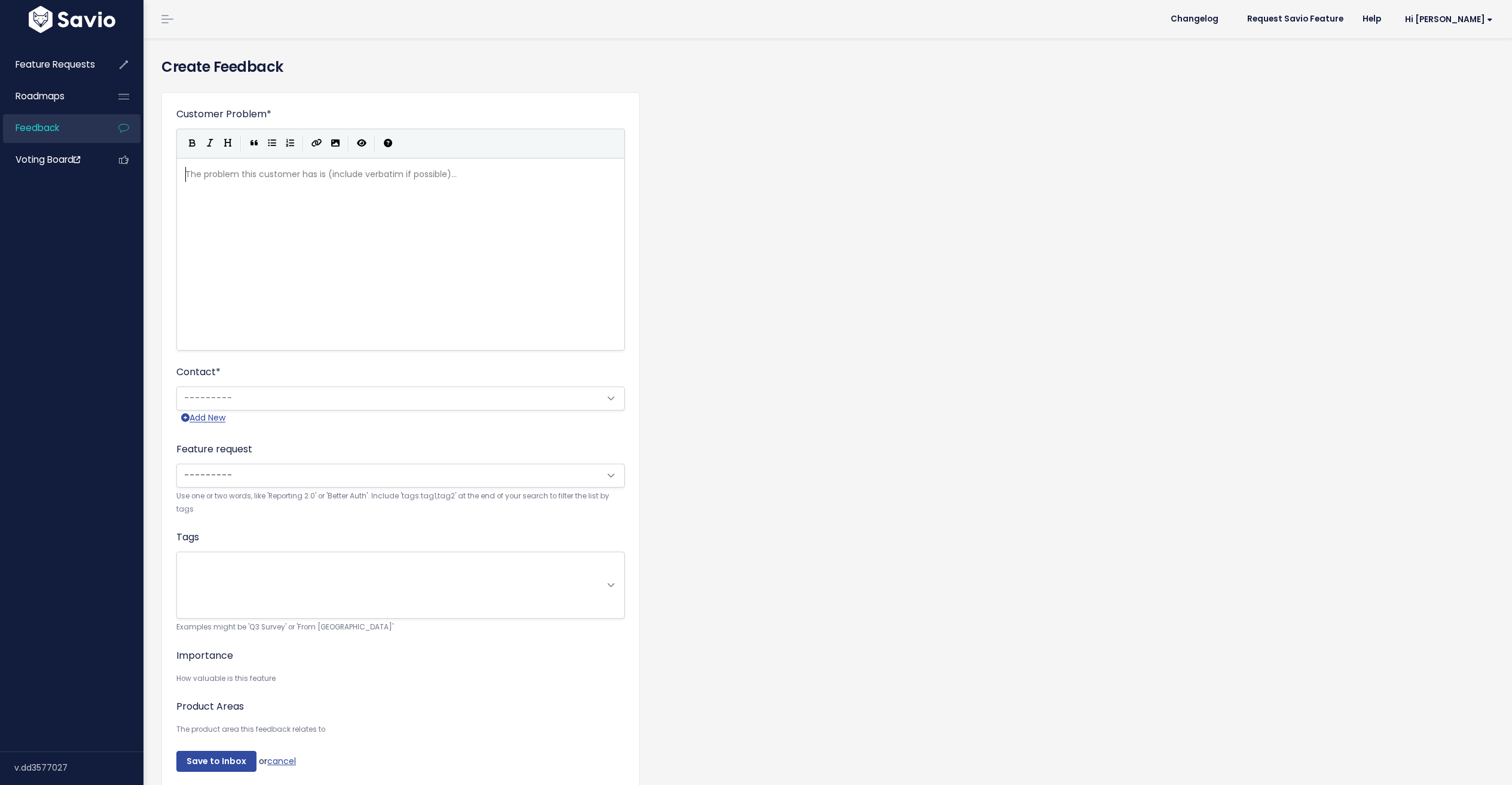
scroll to position [1, 0]
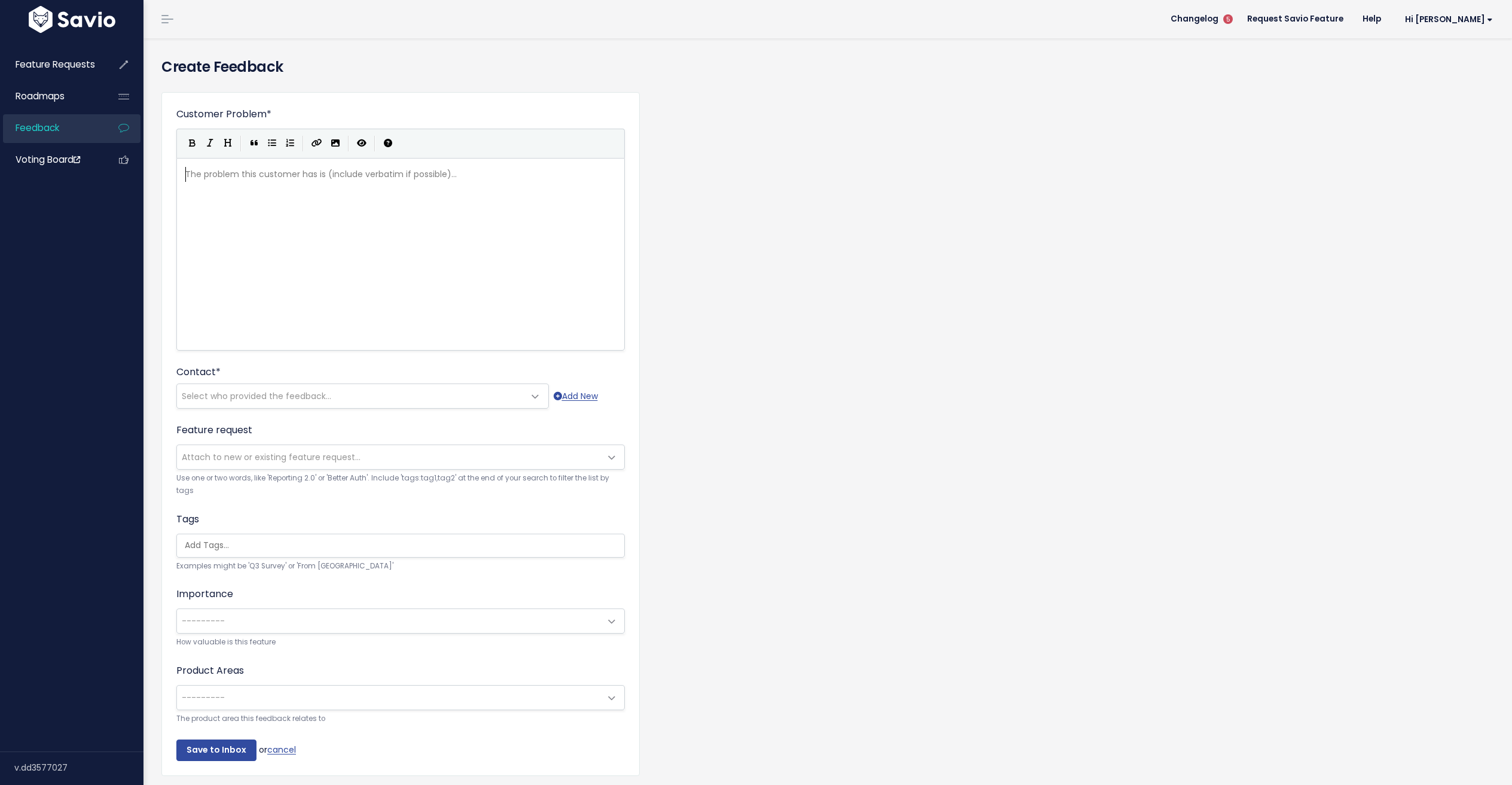
click at [266, 193] on div "The problem this customer has is (include verbatim if possible)... xxxxxxxxxx ​" at bounding box center [415, 270] width 465 height 210
click at [310, 224] on div "The problem this customer has is (include verbatim if possible)... xxxxxxxxxx ​" at bounding box center [415, 270] width 465 height 210
type textarea "Client would like the ability"
type textarea "us to automatically mark an"
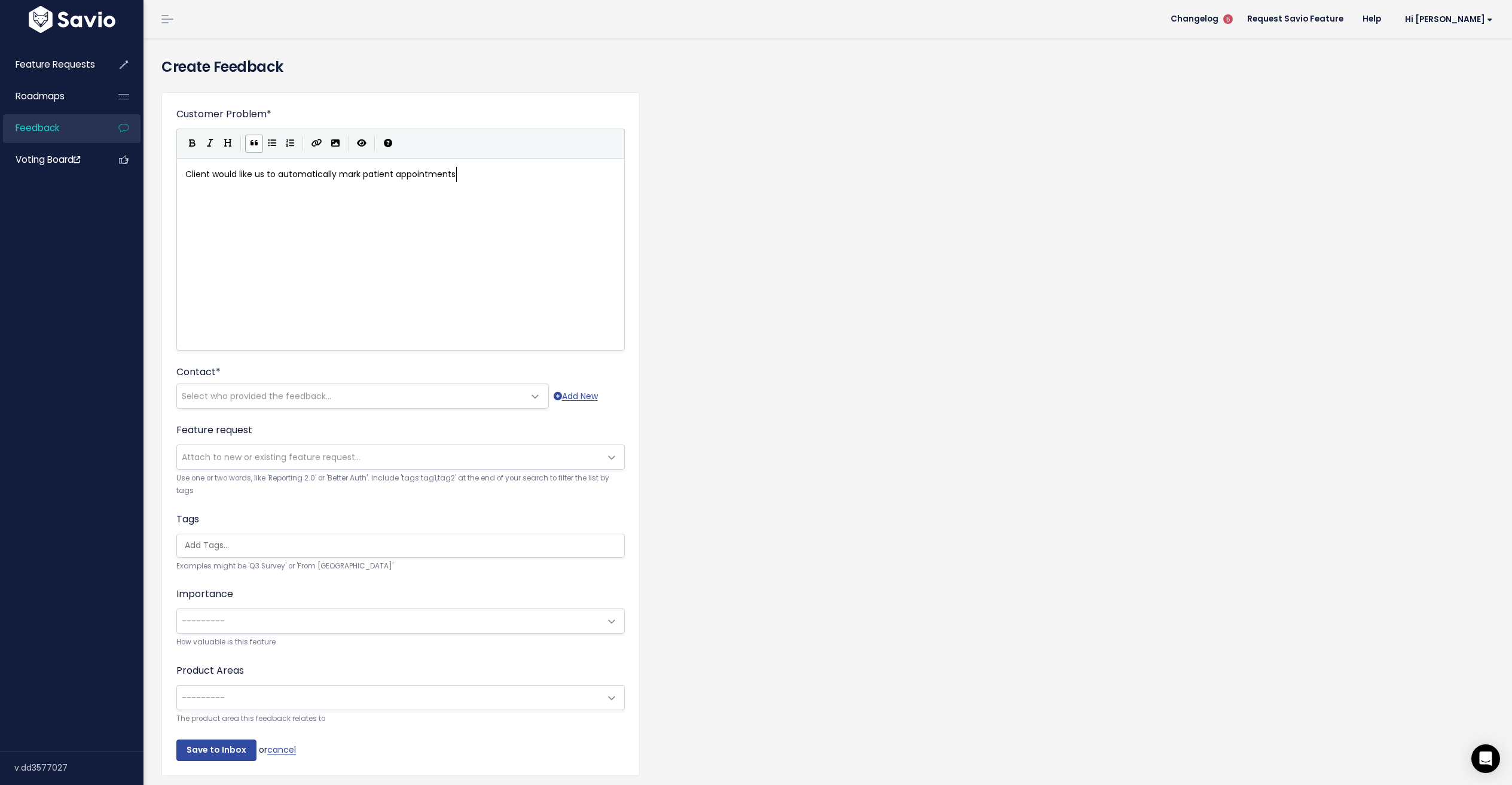
scroll to position [4, 106]
type textarea "patient appointments as"
type textarea ""Arrived" or "Checkd"
type textarea "ed In" once they complete DCI (Nextech)"
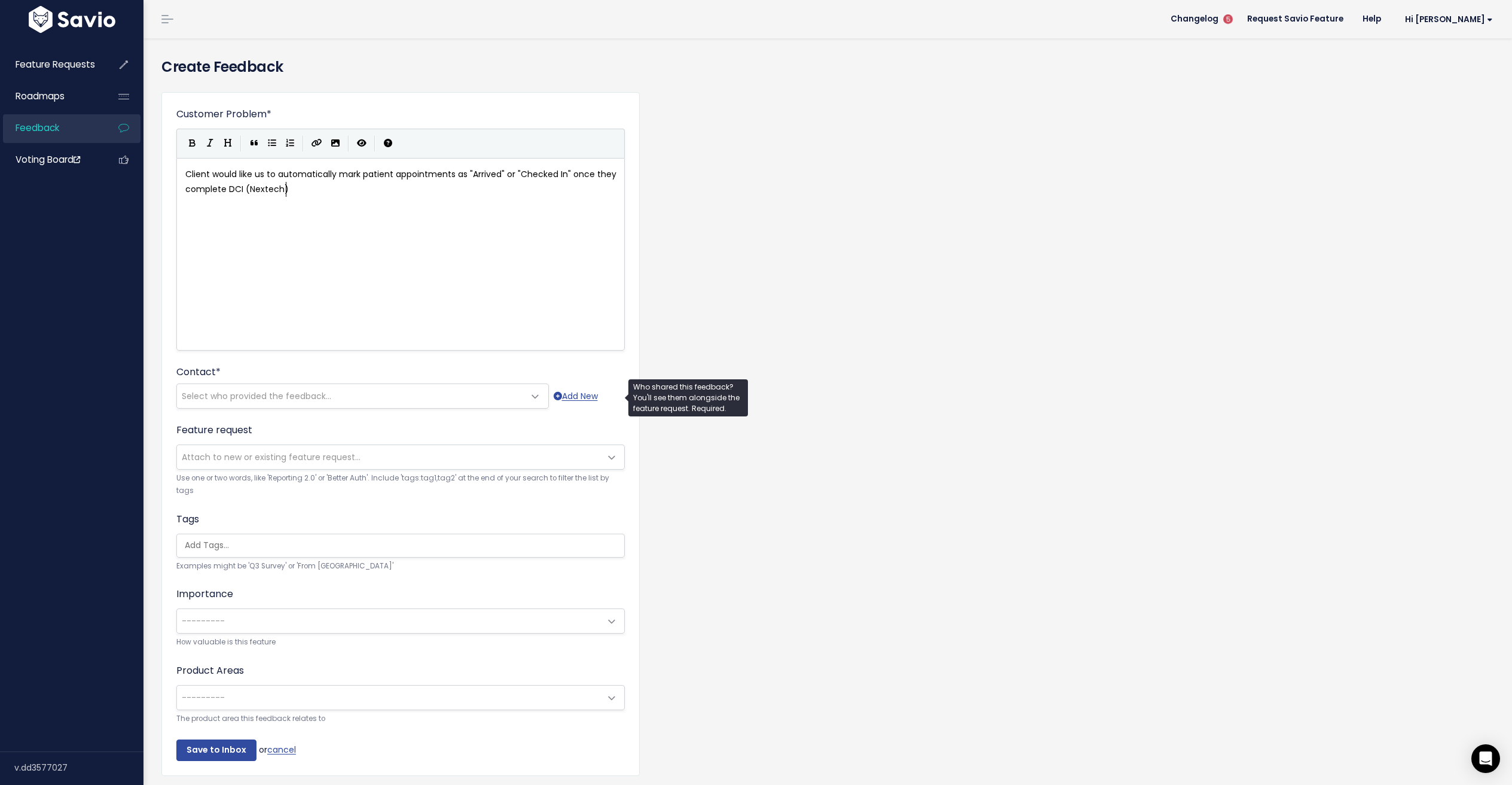
click at [427, 399] on span "Select who provided the feedback..." at bounding box center [351, 395] width 348 height 24
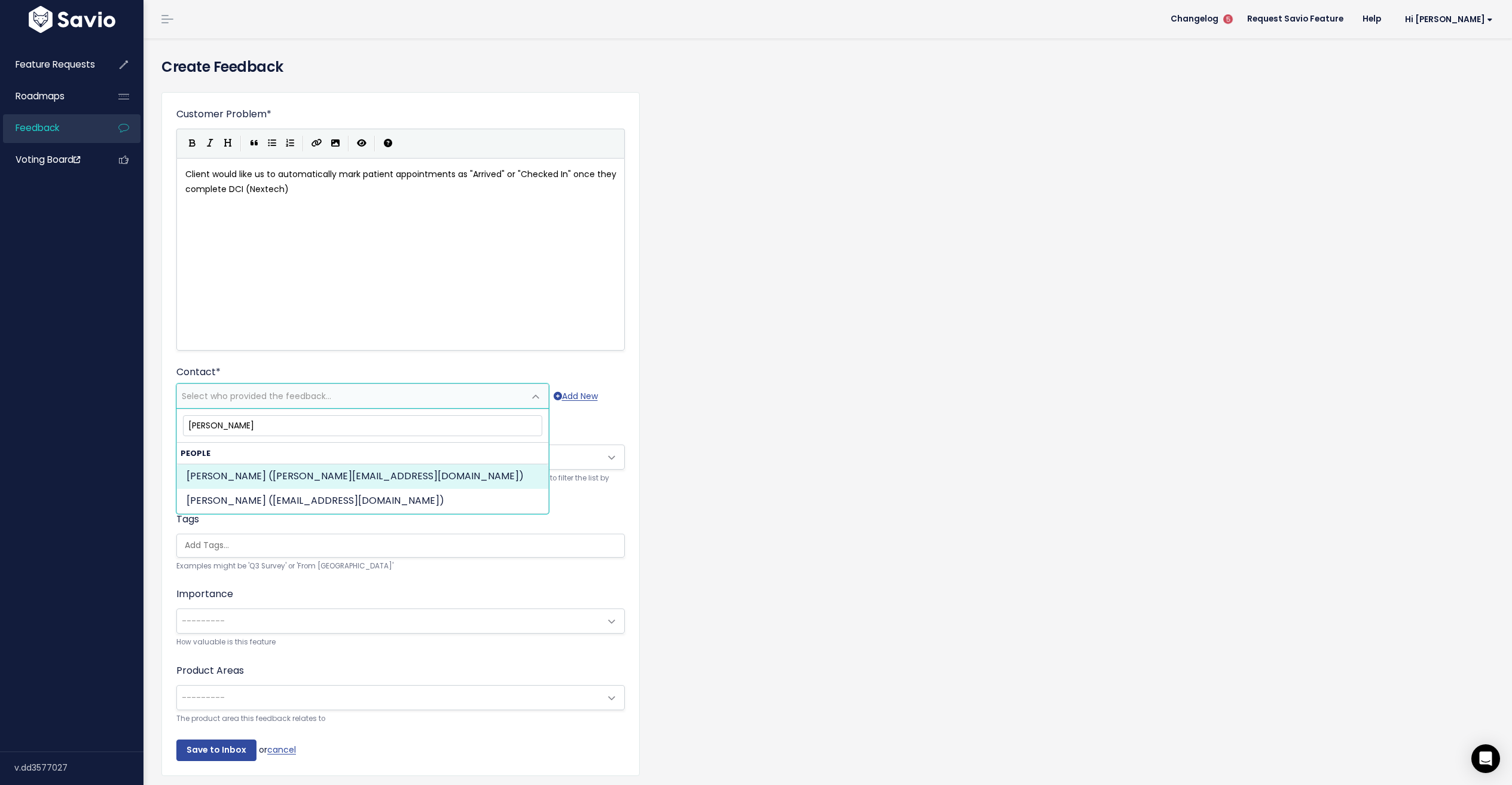
type input "sarah wood"
select select "82366328"
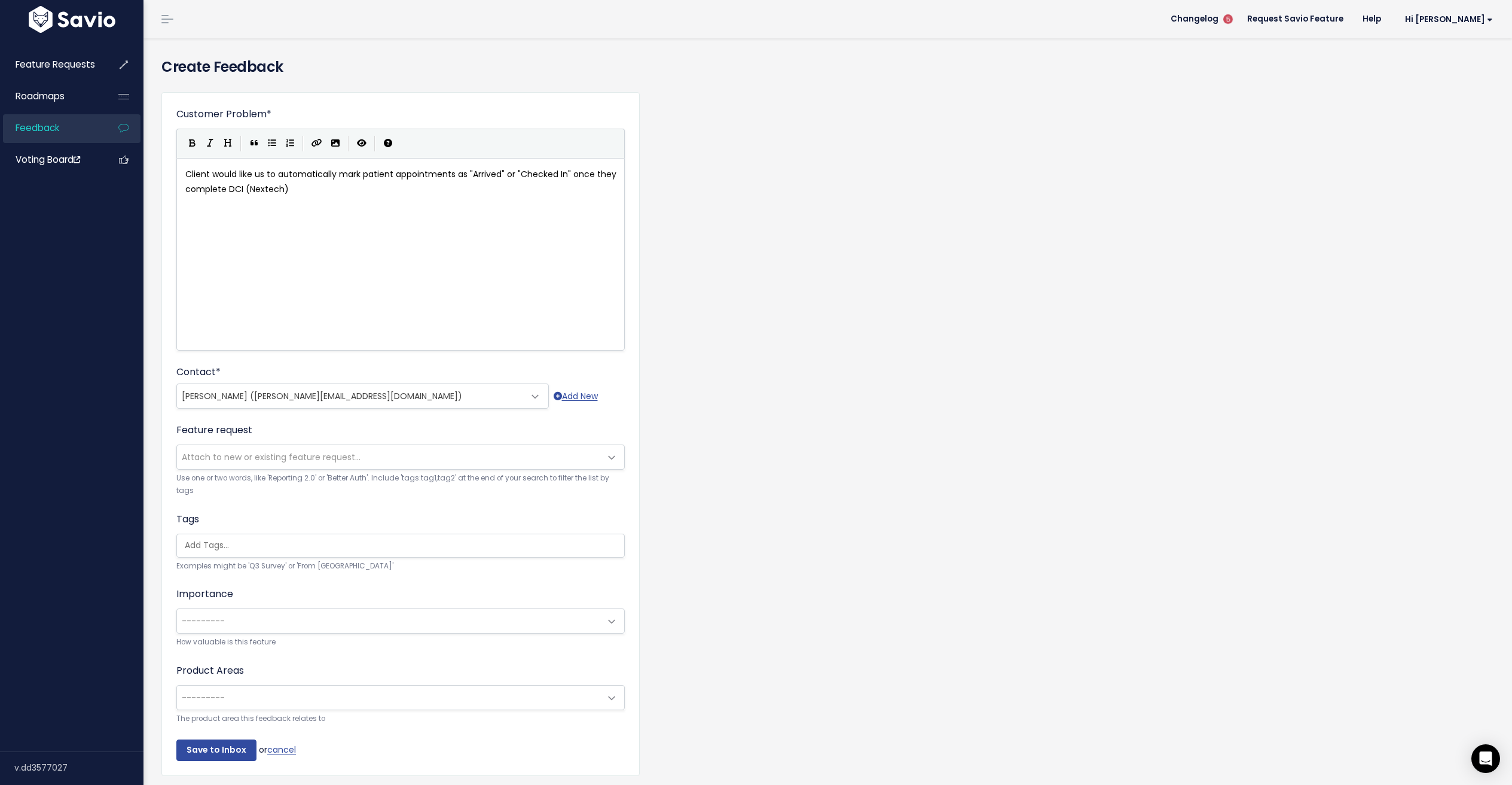
click at [271, 625] on span "---------" at bounding box center [389, 620] width 423 height 24
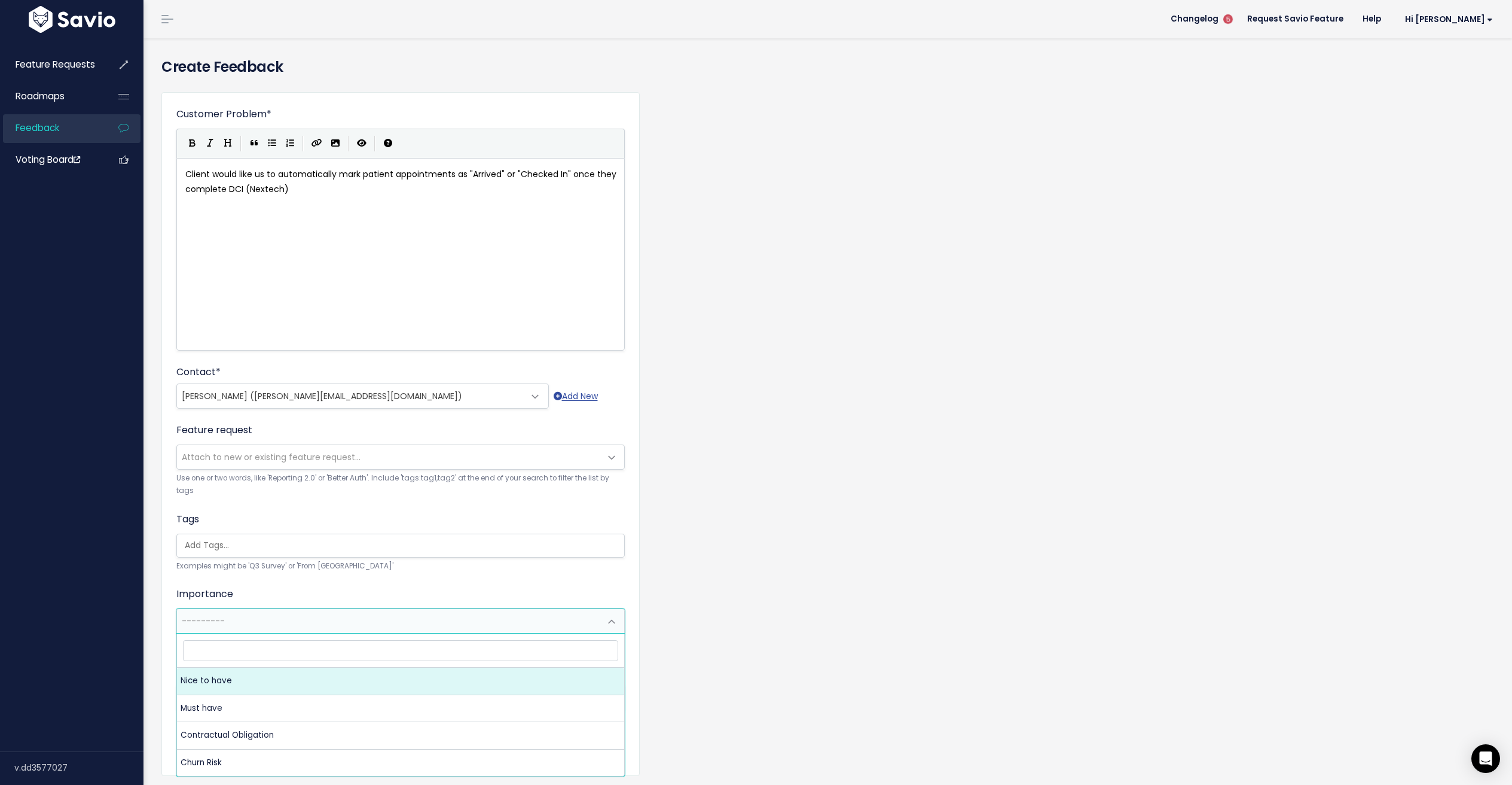
select select "NICE_TO_HAVE"
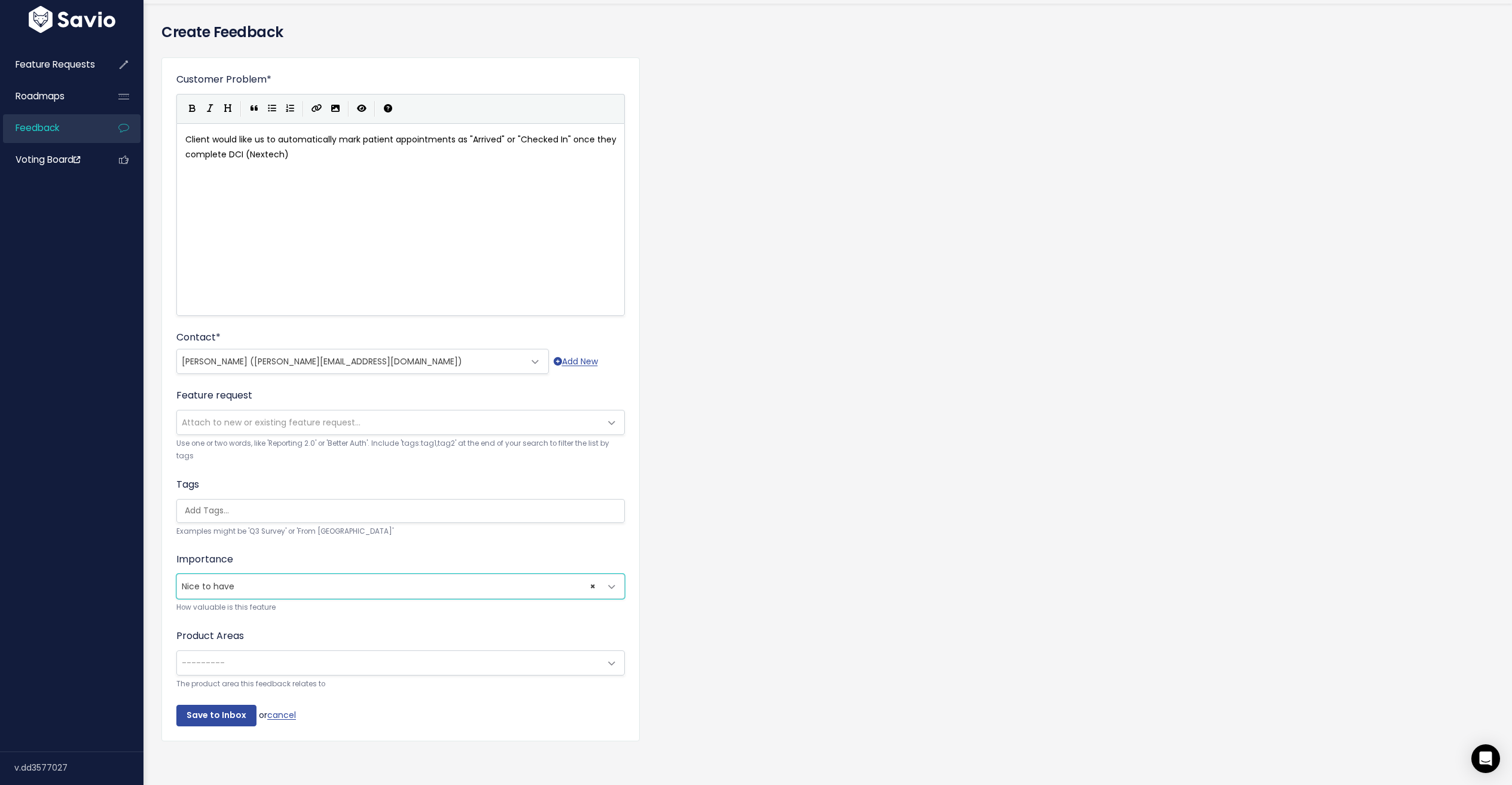
scroll to position [47, 0]
click at [260, 657] on span "---------" at bounding box center [389, 659] width 423 height 24
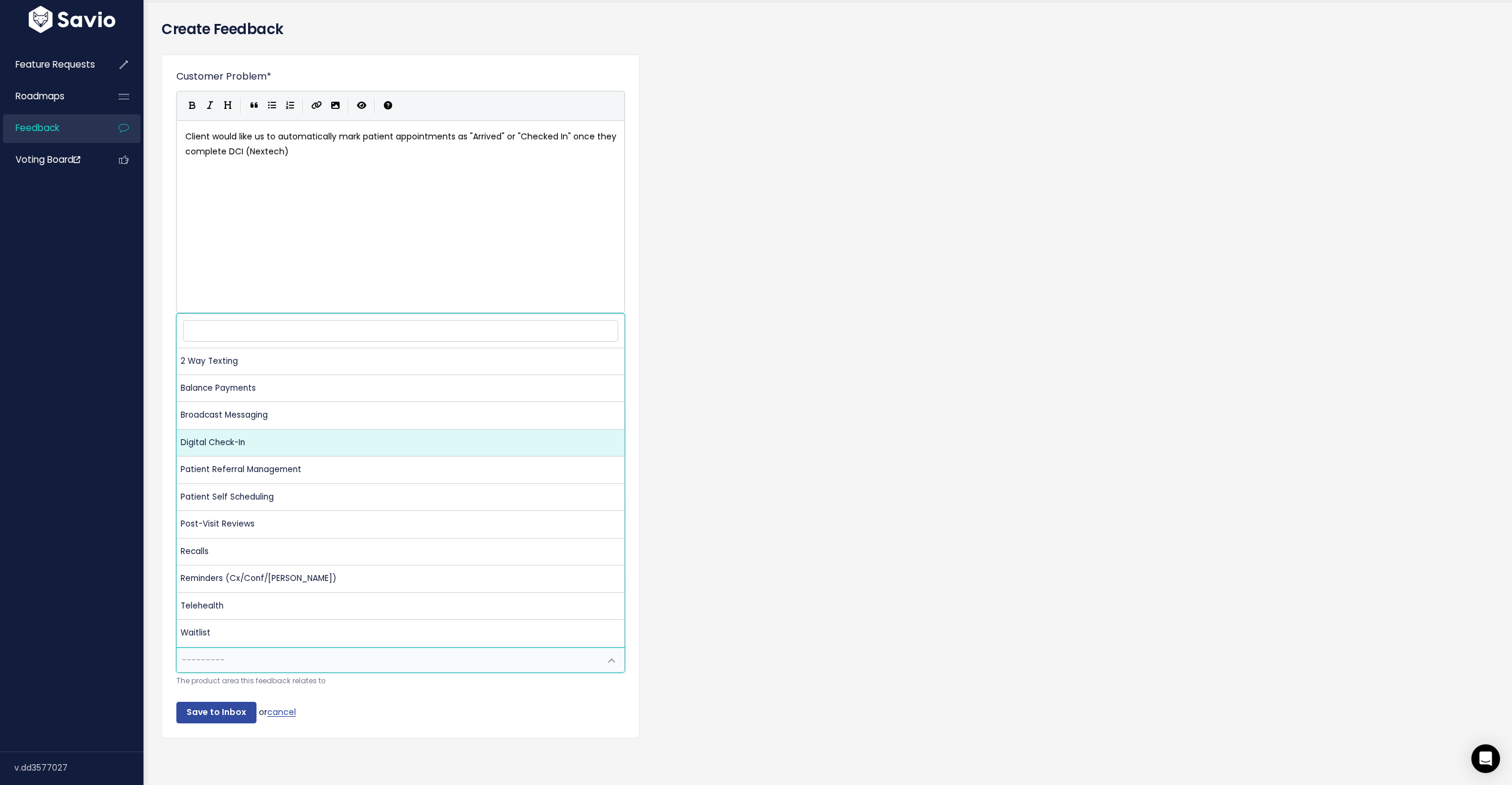
select select "NP:DIGITAL_CHECK_IN"
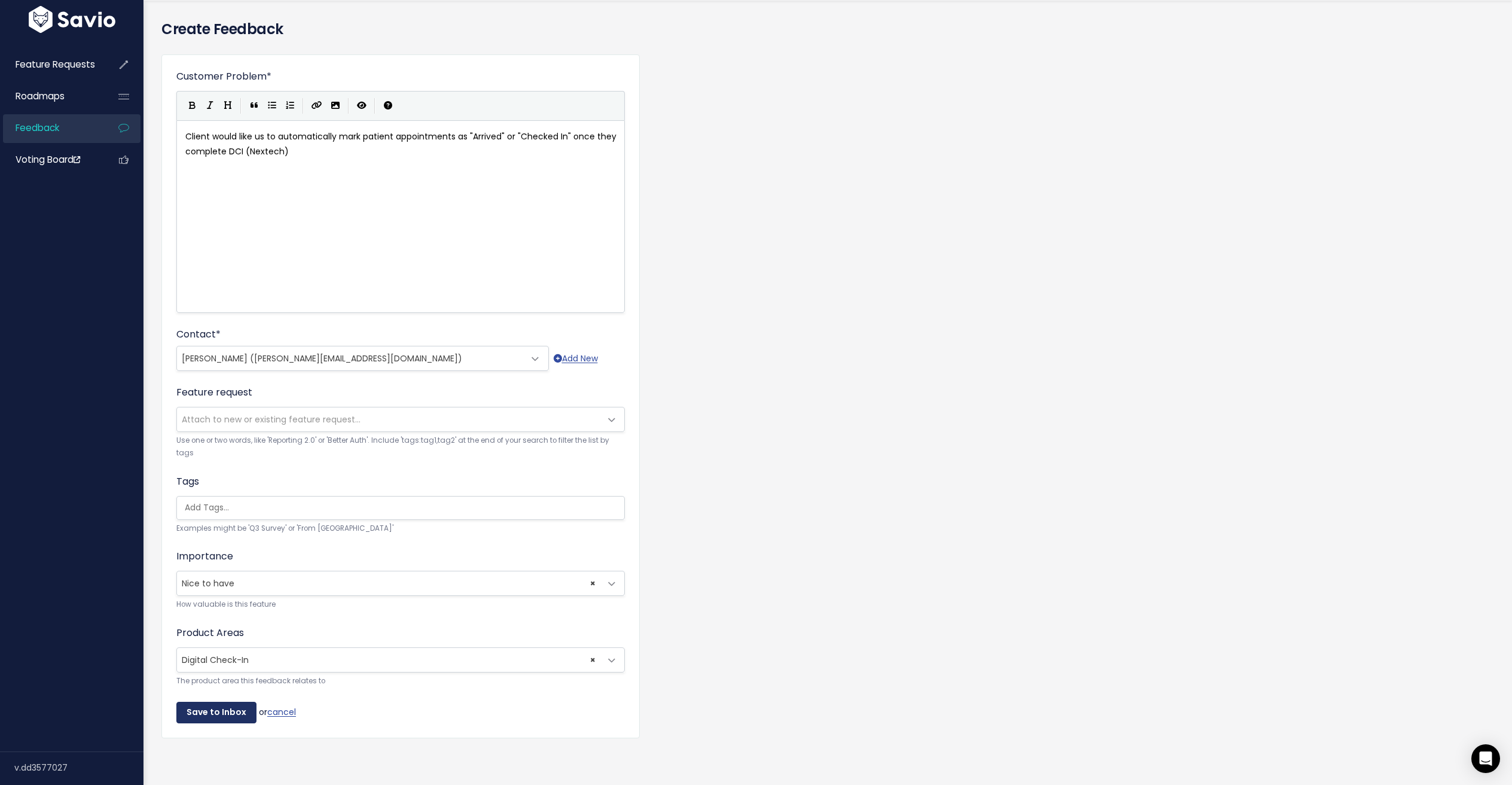
click at [209, 701] on input "Save to Inbox" at bounding box center [216, 712] width 80 height 22
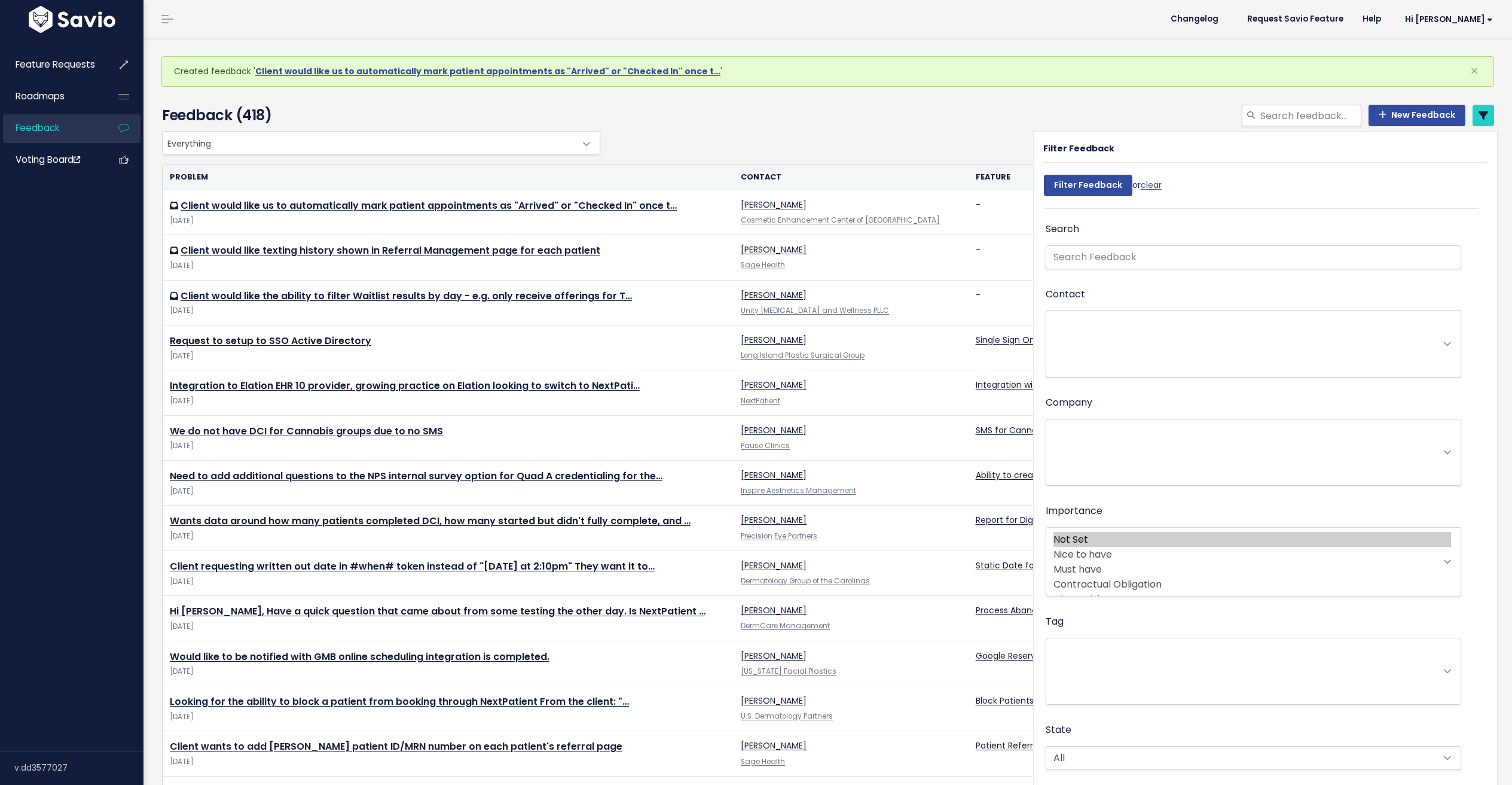
select select
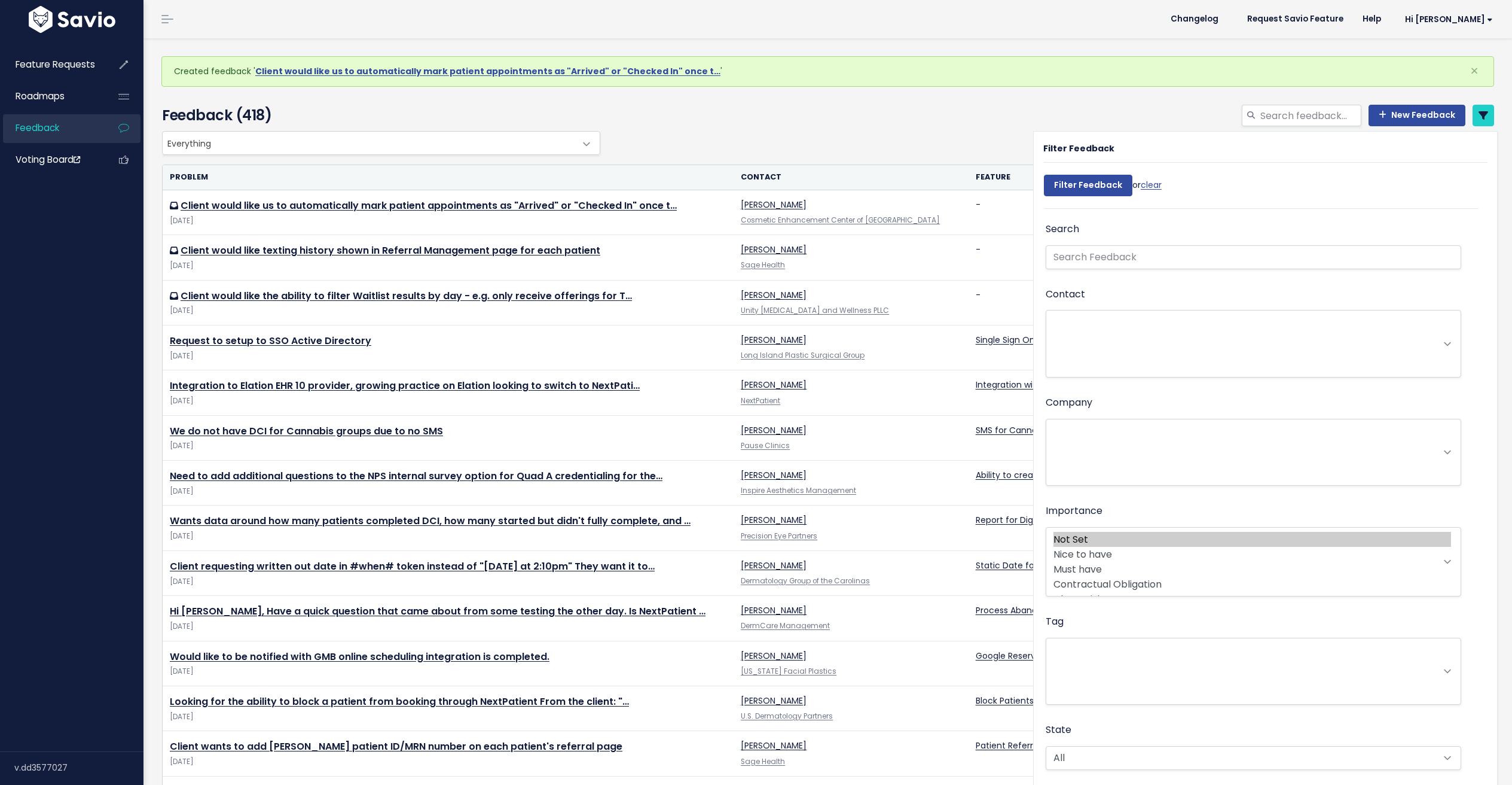
select select
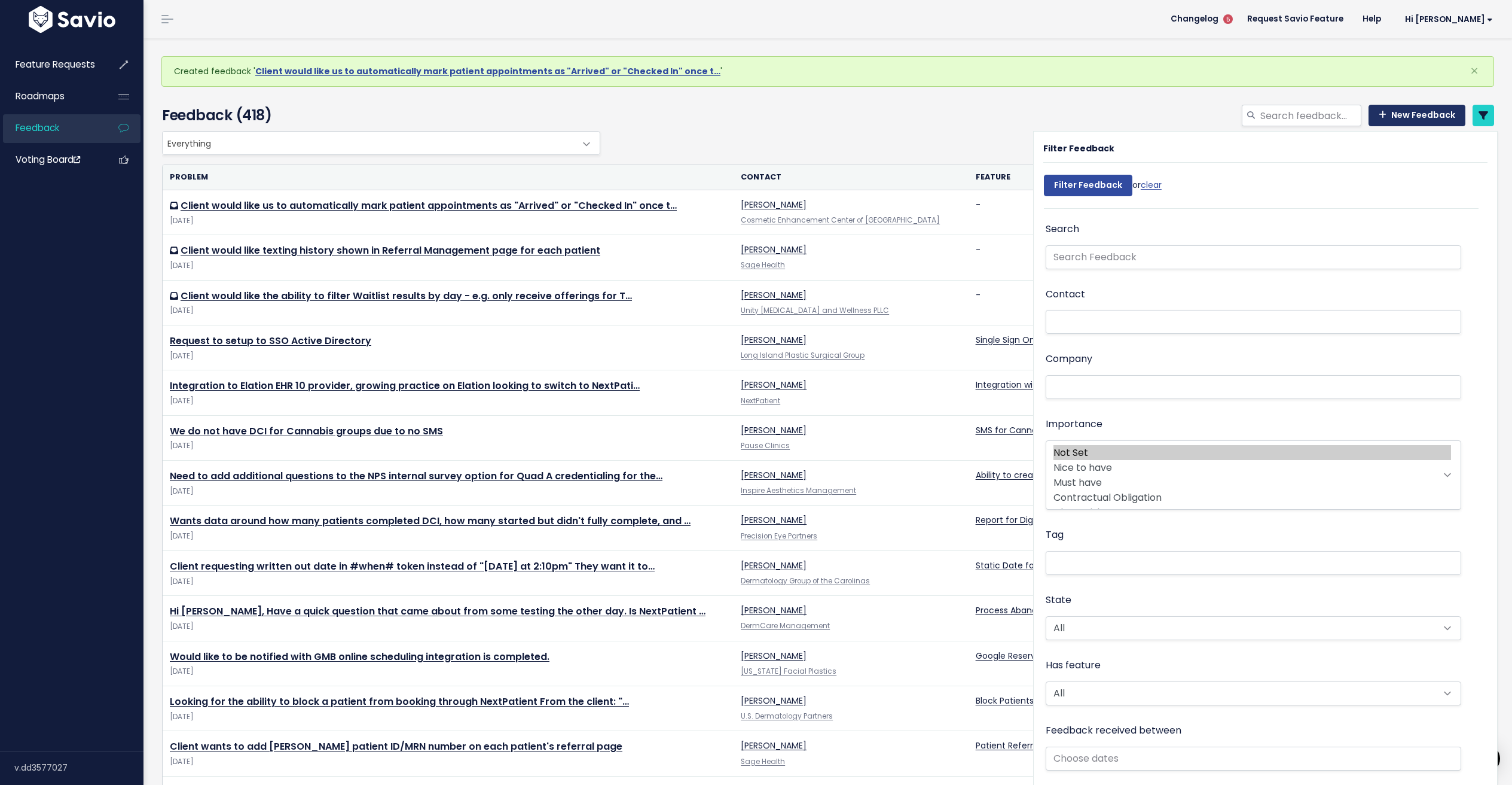
click at [1406, 113] on link "New Feedback" at bounding box center [1418, 115] width 97 height 22
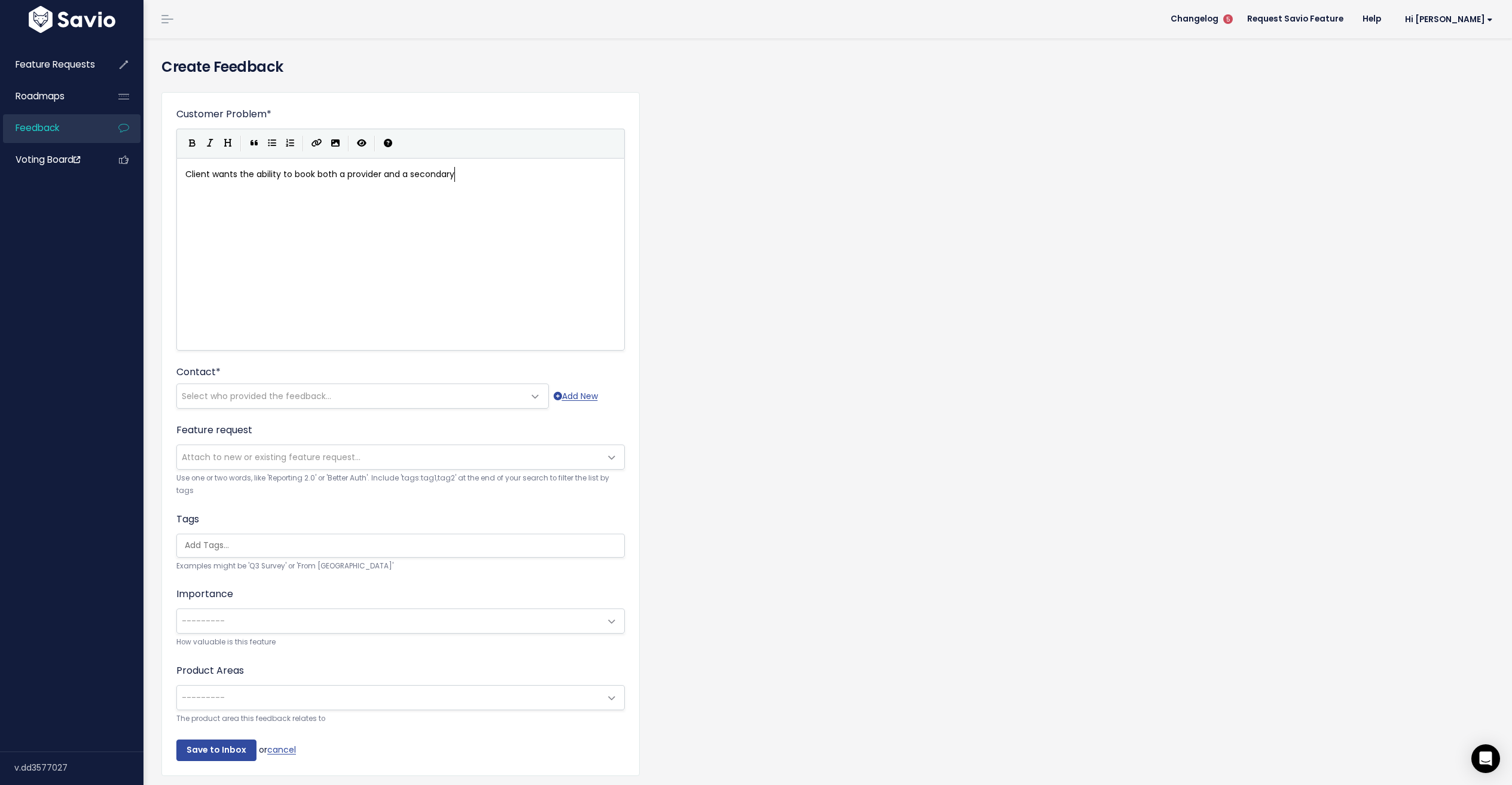
scroll to position [4, 271]
type textarea "Client wants the ability to book both a provider and a secondary"
type textarea "resource (e.g. laser device) at the same time."
click at [439, 385] on span "Select who provided the feedback..." at bounding box center [351, 395] width 348 height 24
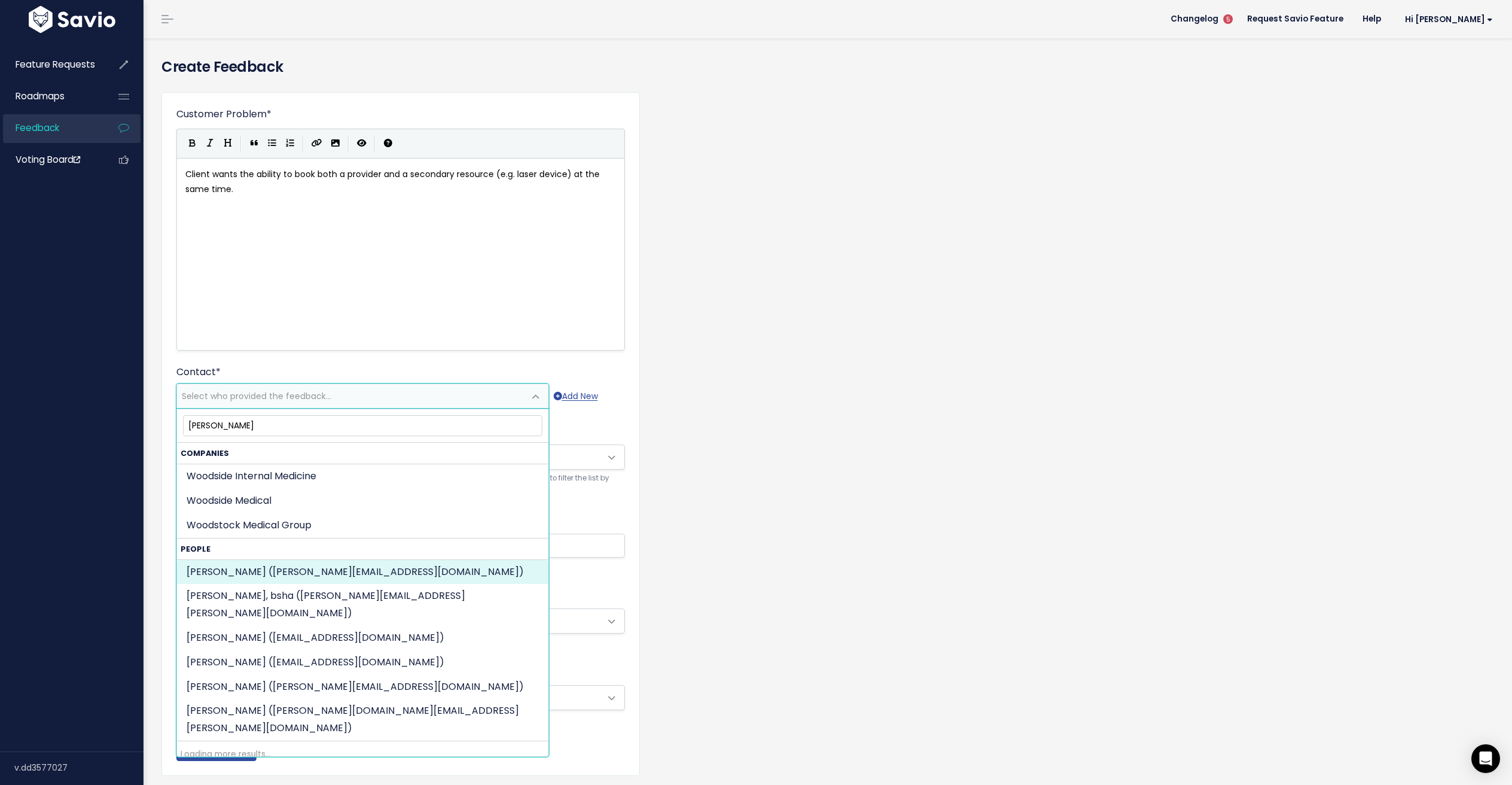
type input "[PERSON_NAME]"
select select "82366328"
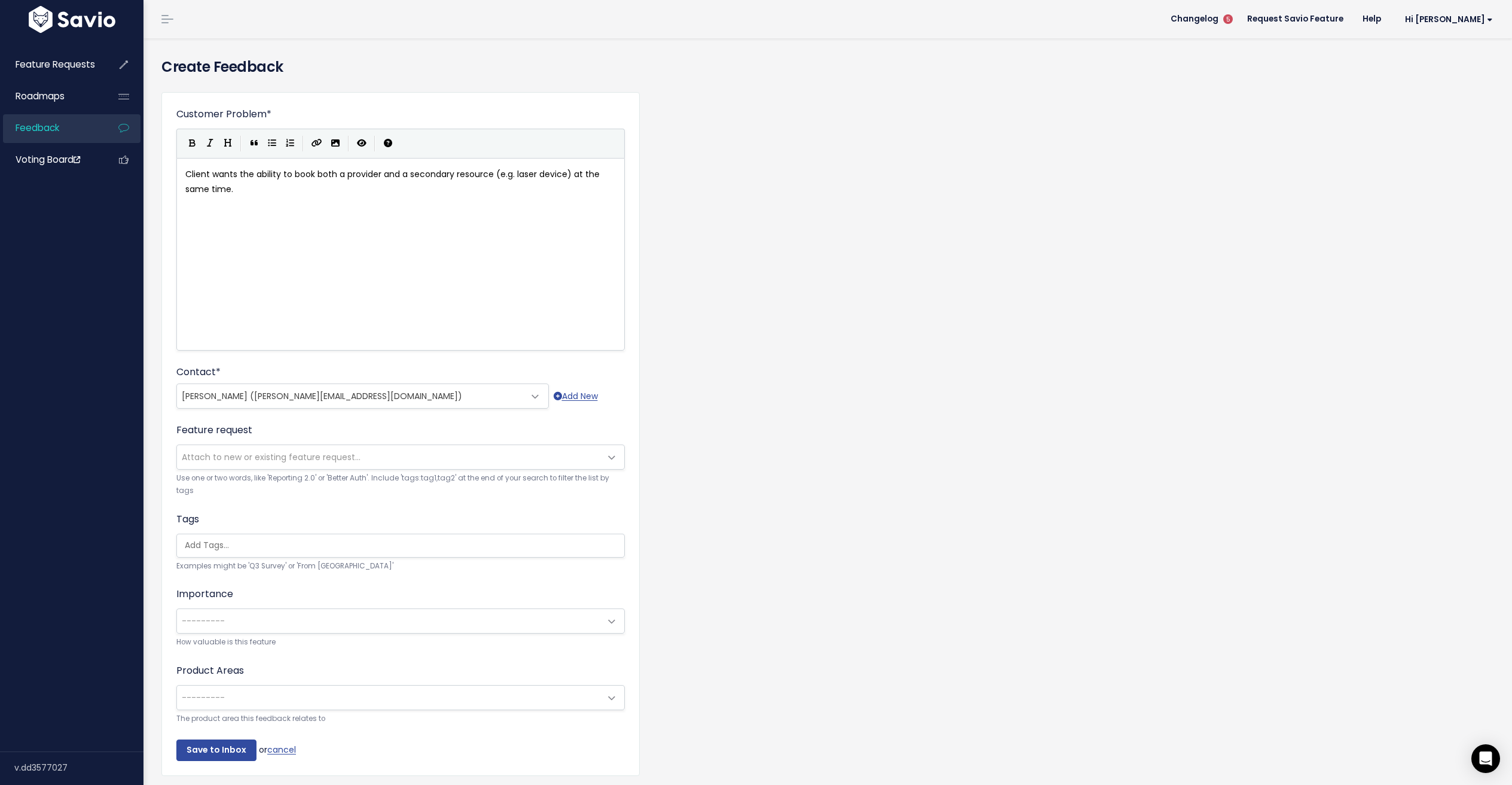
click at [343, 463] on span "Attach to new or existing feature request..." at bounding box center [389, 456] width 423 height 24
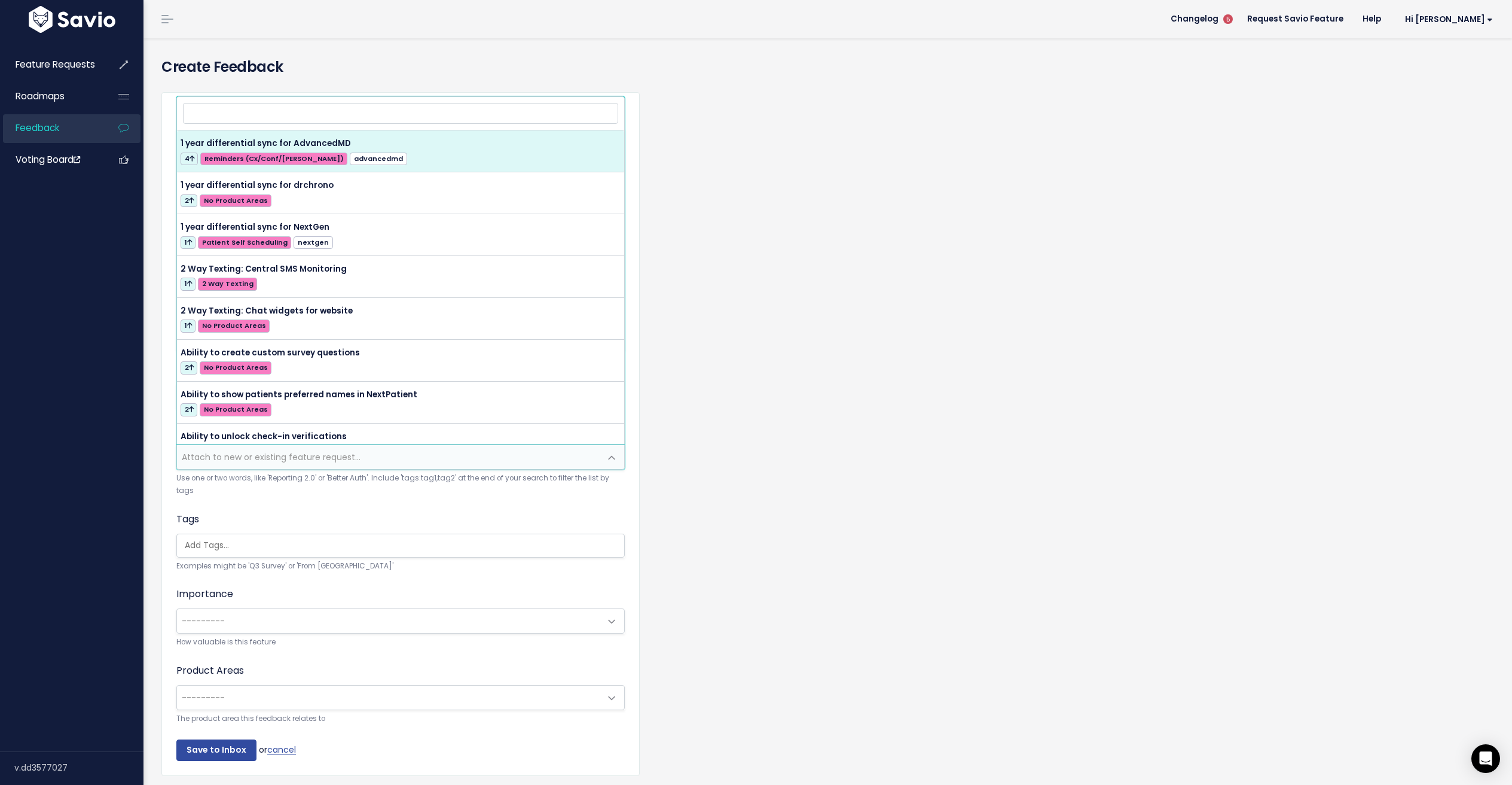
drag, startPoint x: 705, startPoint y: 457, endPoint x: 648, endPoint y: 473, distance: 59.2
click at [705, 456] on div "Customer Problem * Client wants the ability to book both a provider and a secon…" at bounding box center [828, 443] width 1351 height 720
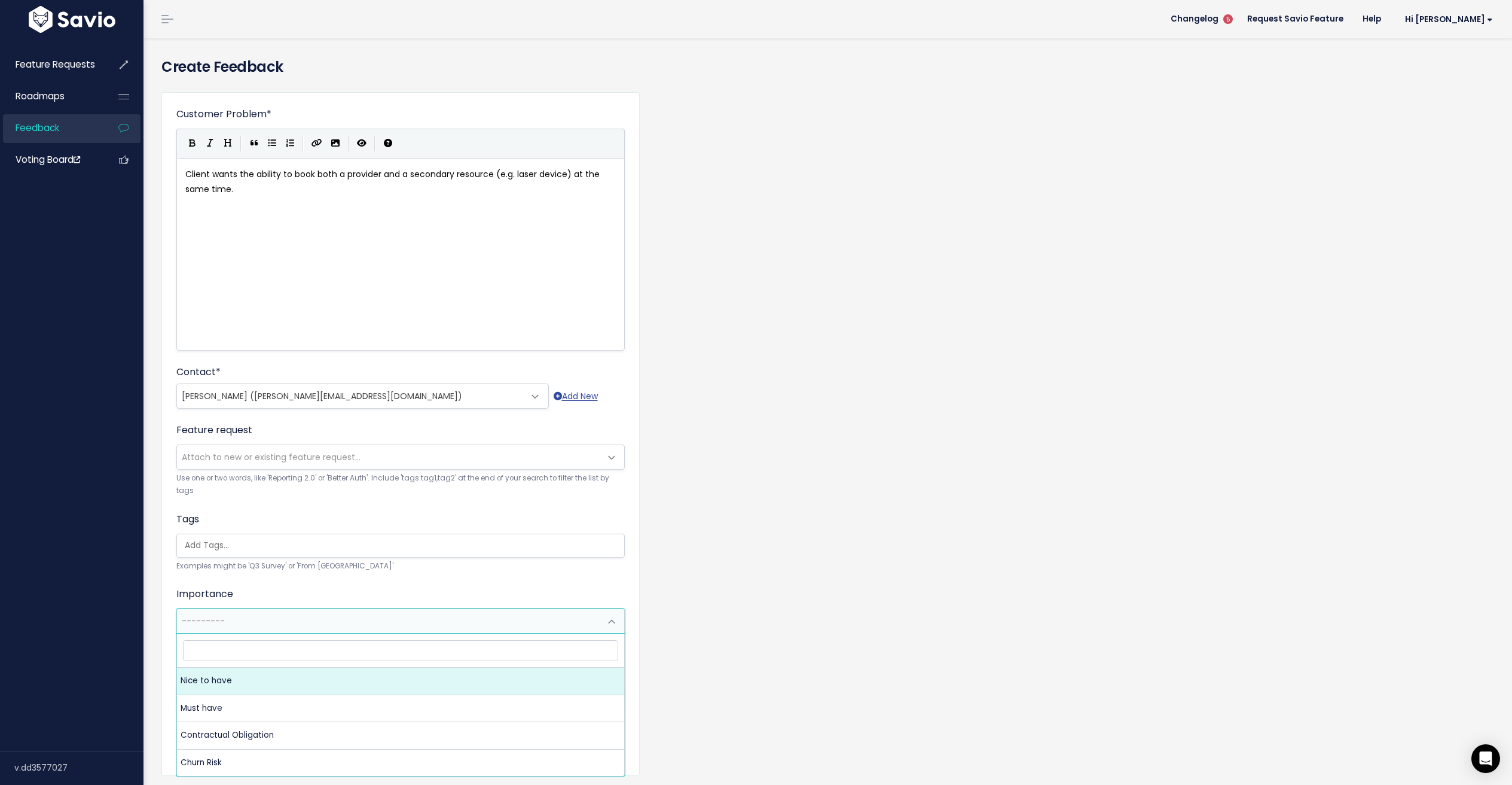
click at [346, 622] on span "---------" at bounding box center [389, 620] width 423 height 24
select select "NICE_TO_HAVE"
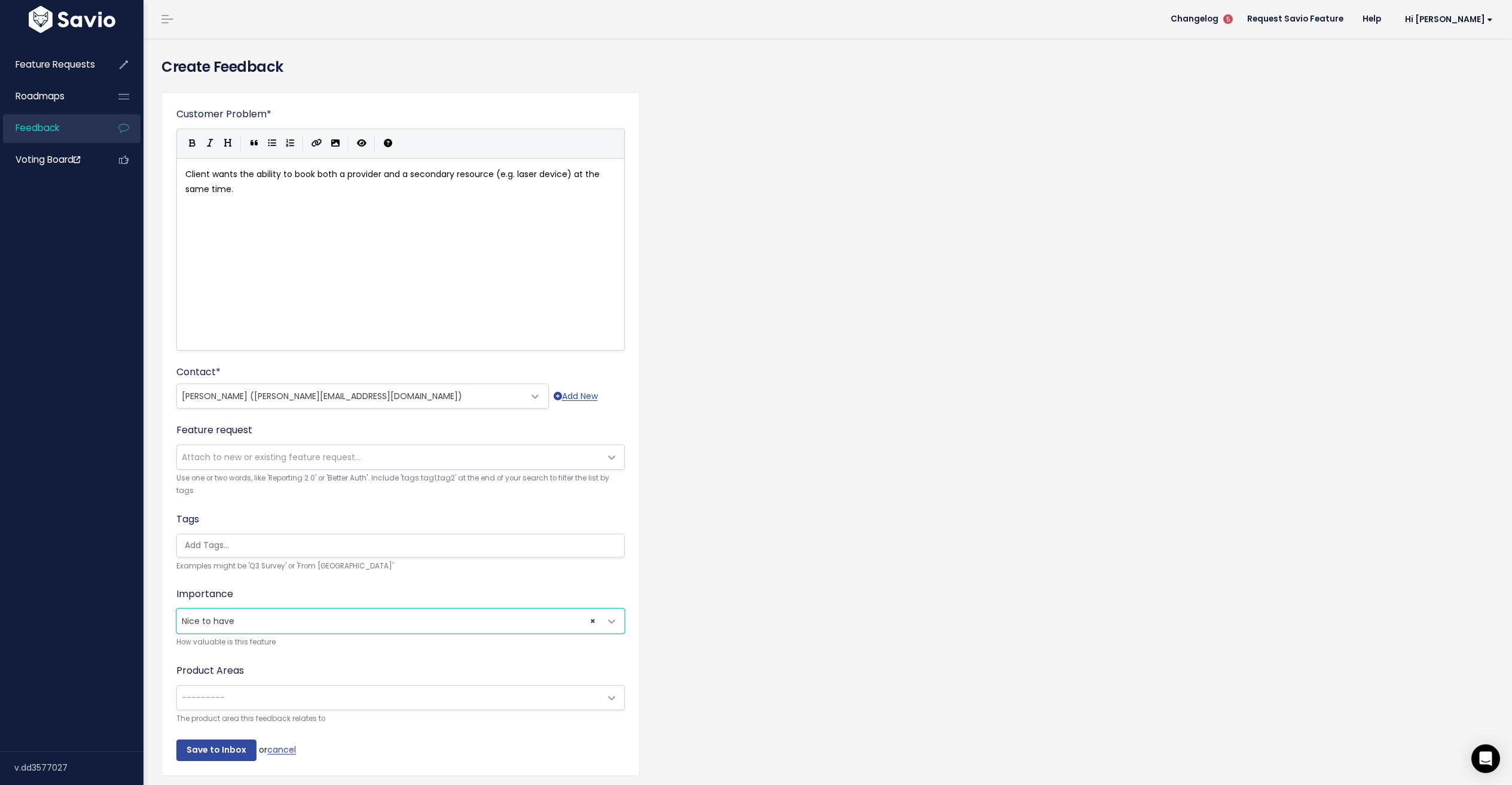
scroll to position [47, 0]
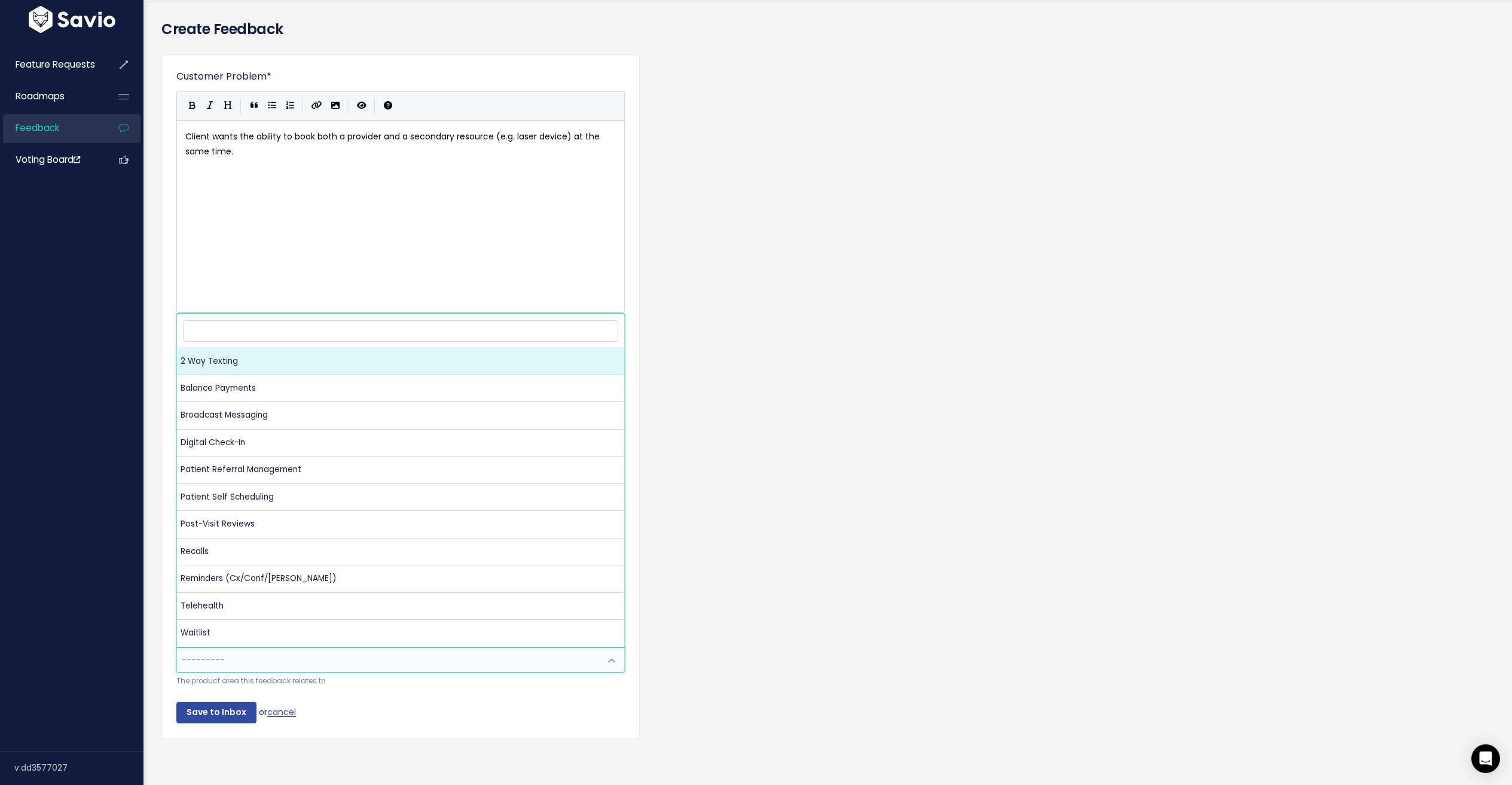
click at [366, 653] on span "---------" at bounding box center [389, 659] width 423 height 24
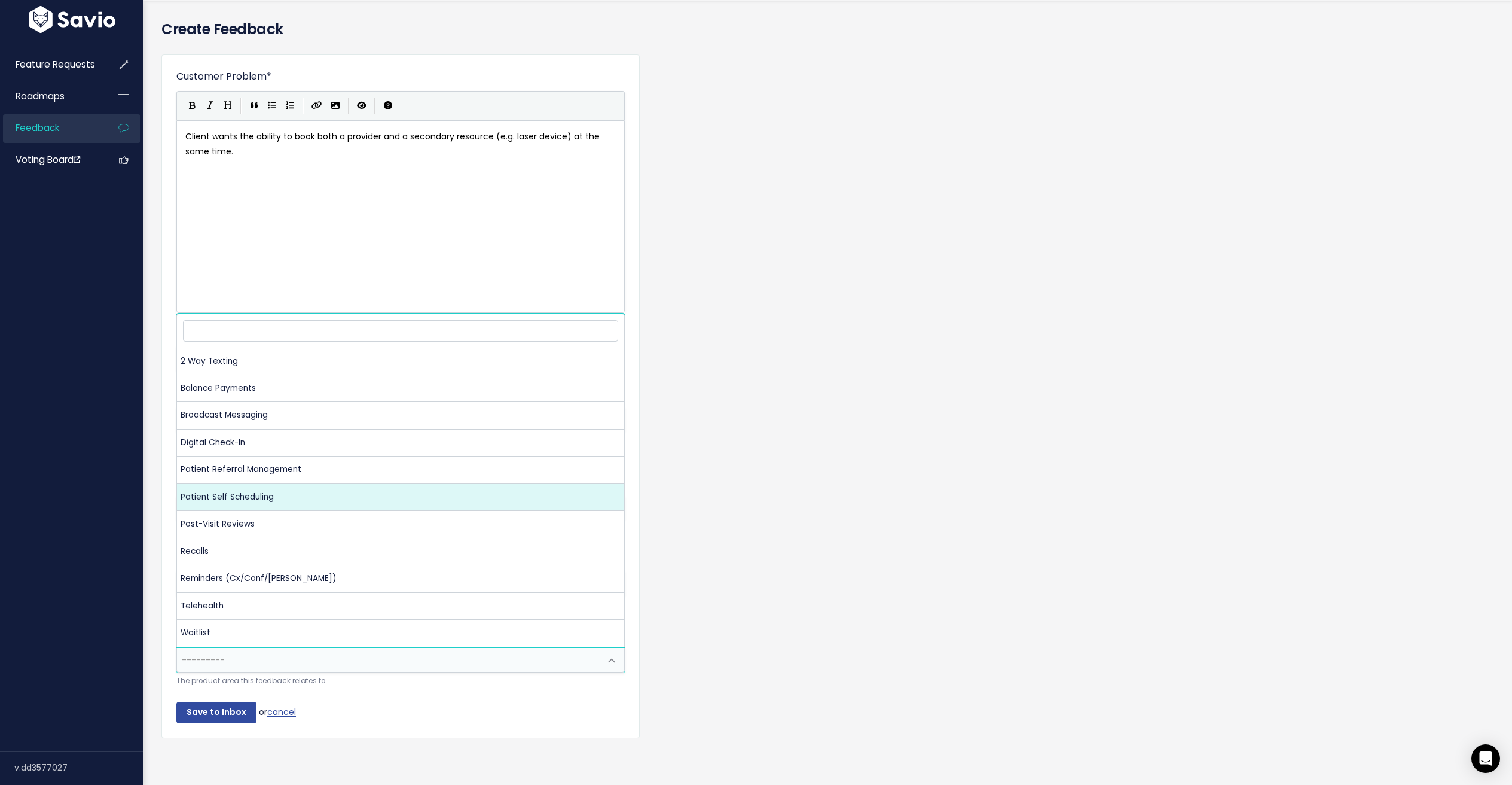
select select "NP:PATIENT_SELF_SCHEDULING"
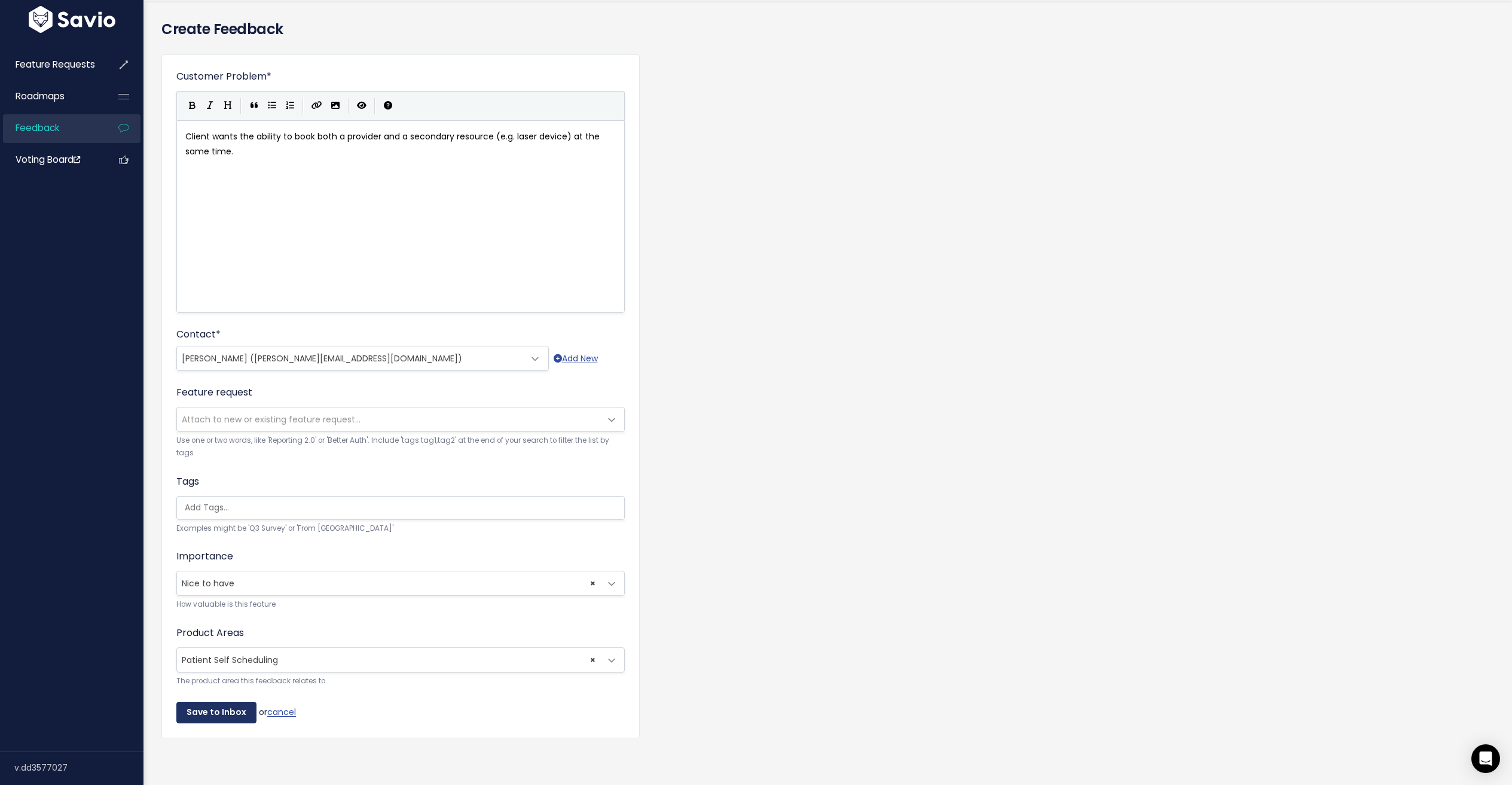
drag, startPoint x: 200, startPoint y: 695, endPoint x: 209, endPoint y: 662, distance: 34.2
click at [200, 701] on input "Save to Inbox" at bounding box center [216, 712] width 80 height 22
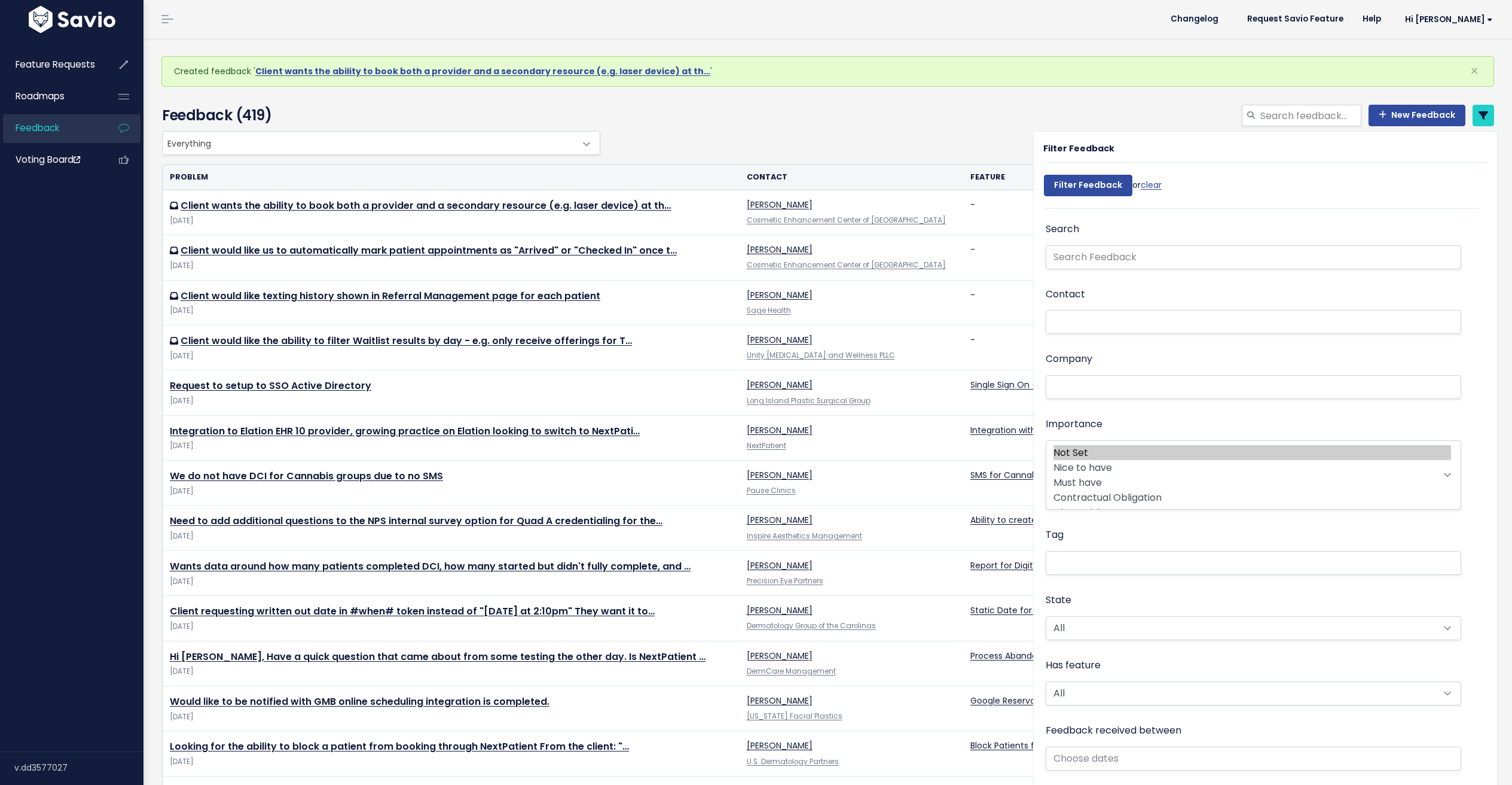
select select
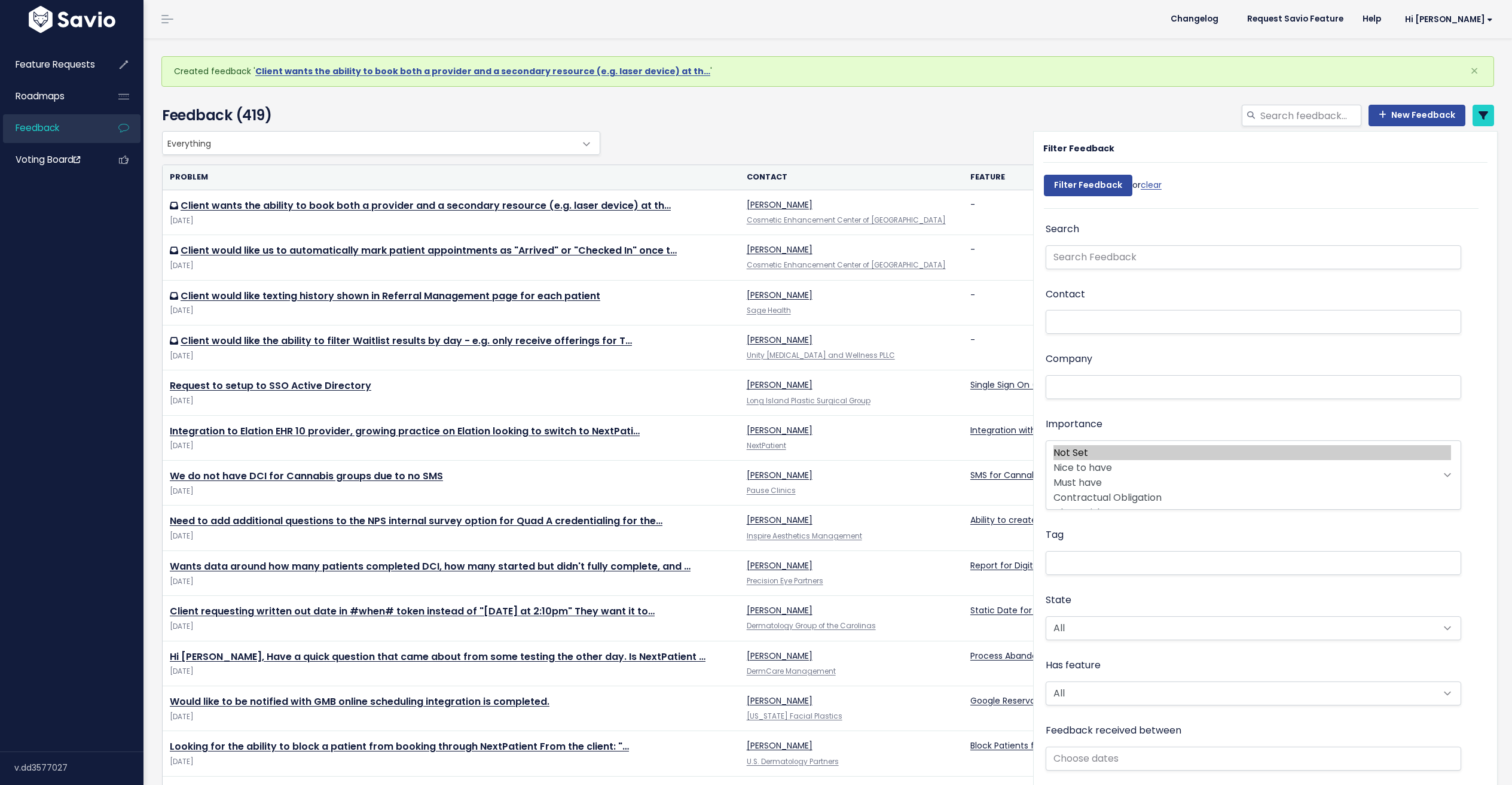
select select
